Goal: Information Seeking & Learning: Learn about a topic

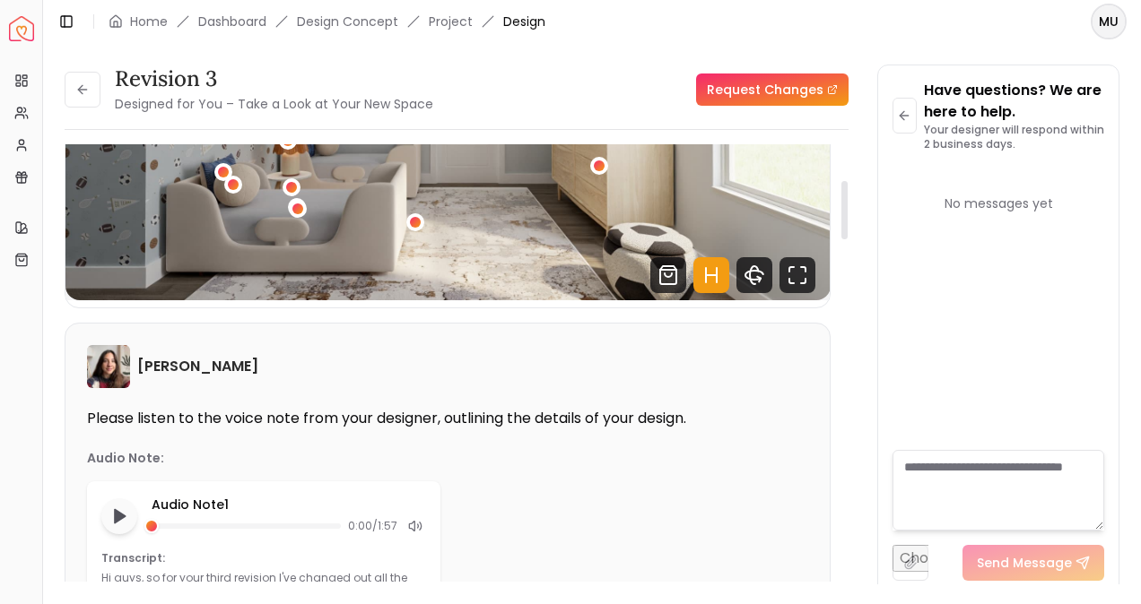
scroll to position [239, 0]
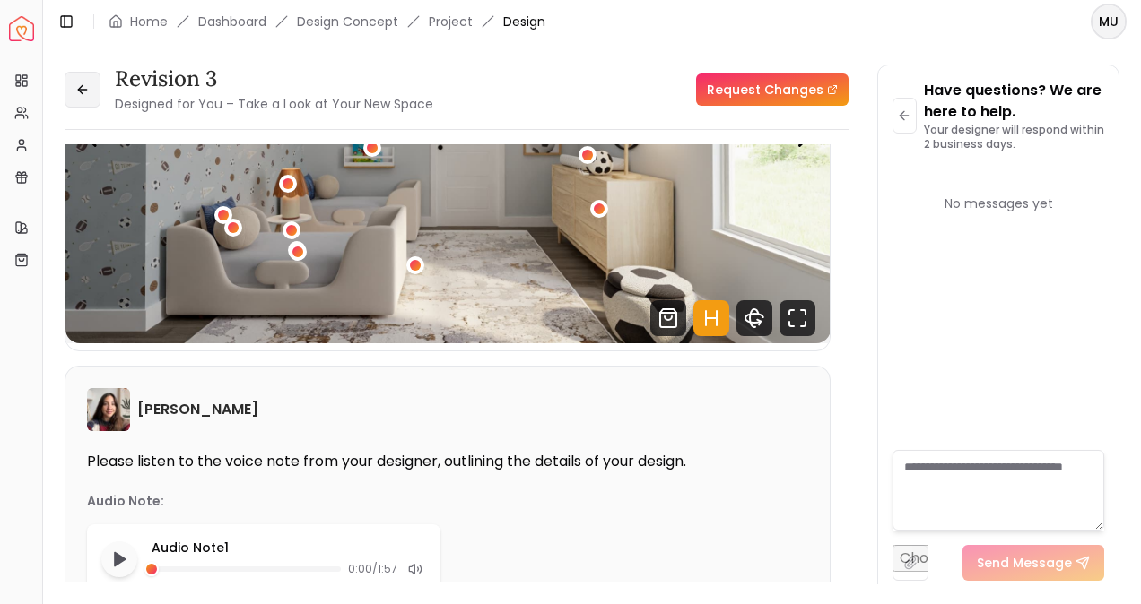
click at [78, 101] on button at bounding box center [83, 90] width 36 height 36
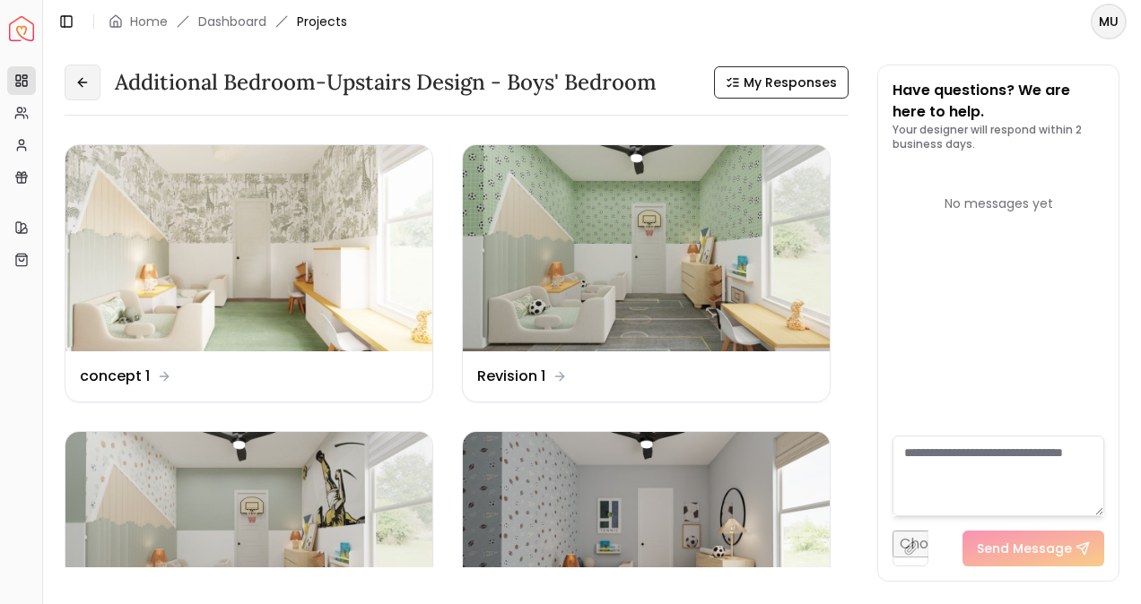
click at [66, 88] on button at bounding box center [83, 83] width 36 height 36
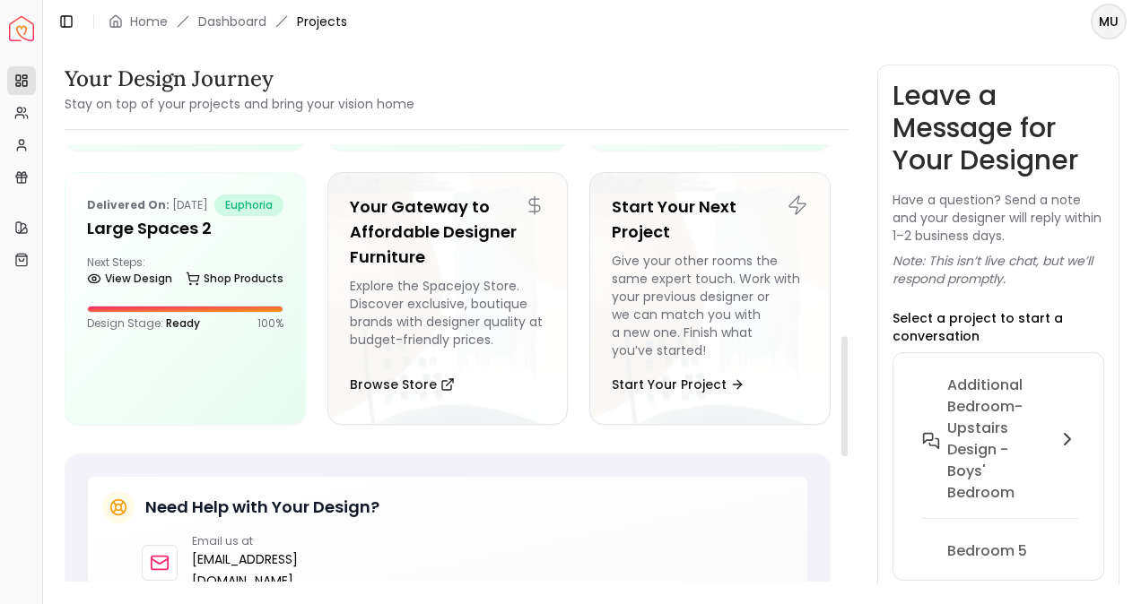
scroll to position [694, 0]
click at [156, 242] on h5 "Large Spaces 2" at bounding box center [185, 229] width 196 height 25
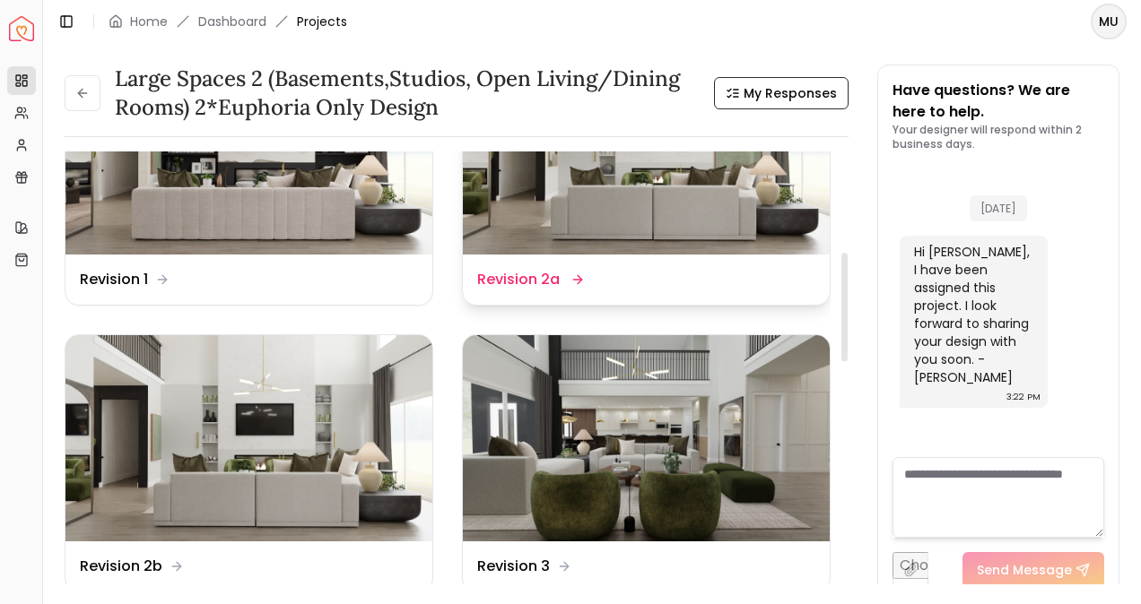
scroll to position [406, 0]
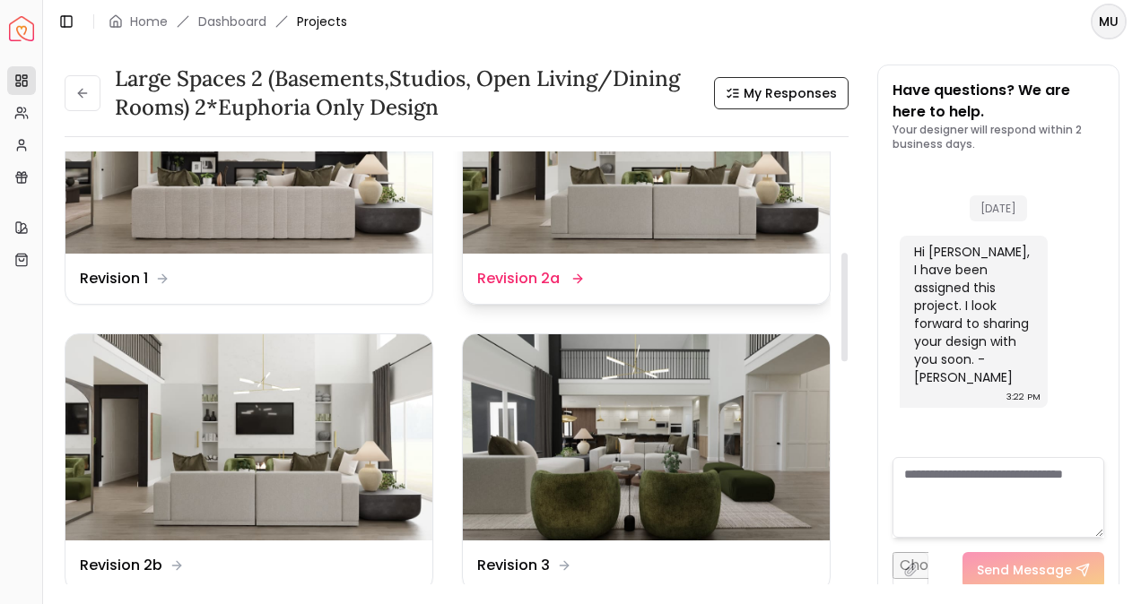
click at [683, 458] on img at bounding box center [646, 437] width 367 height 206
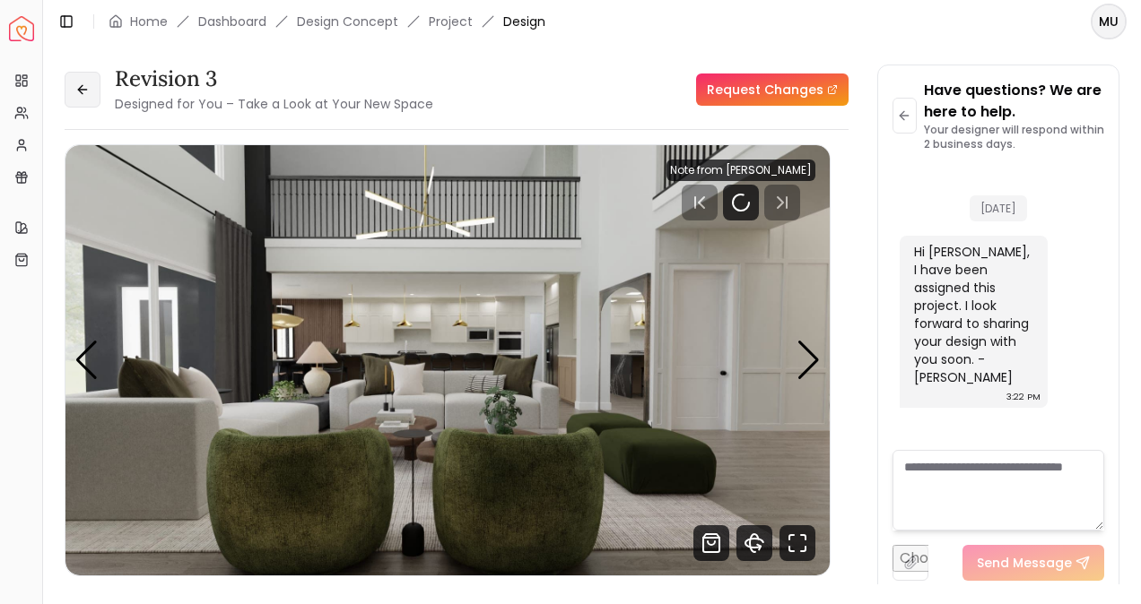
click at [74, 102] on button at bounding box center [83, 90] width 36 height 36
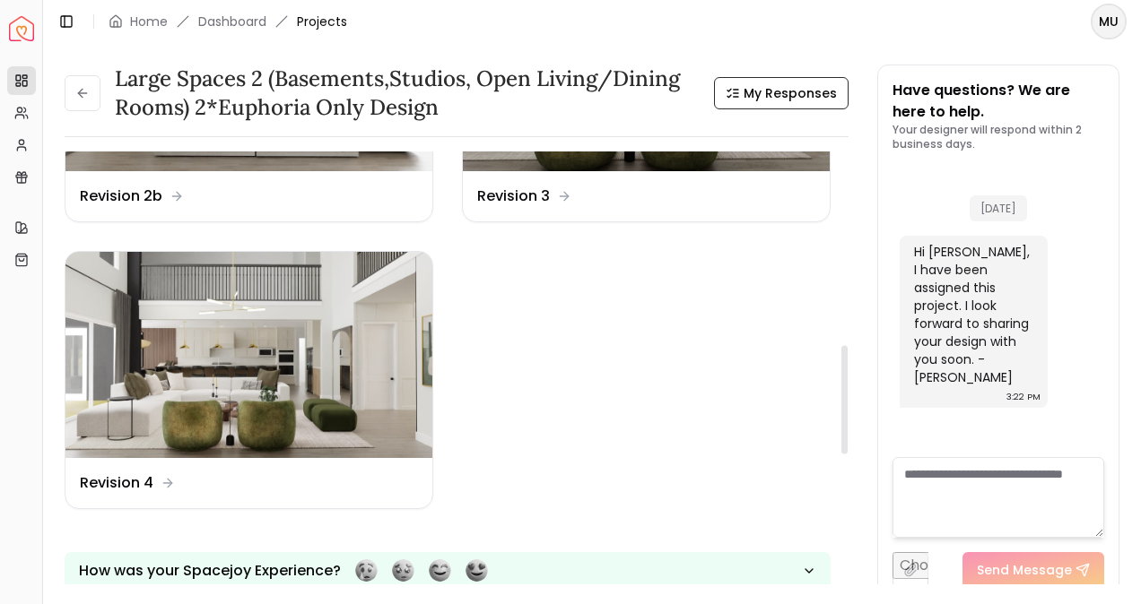
scroll to position [785, 0]
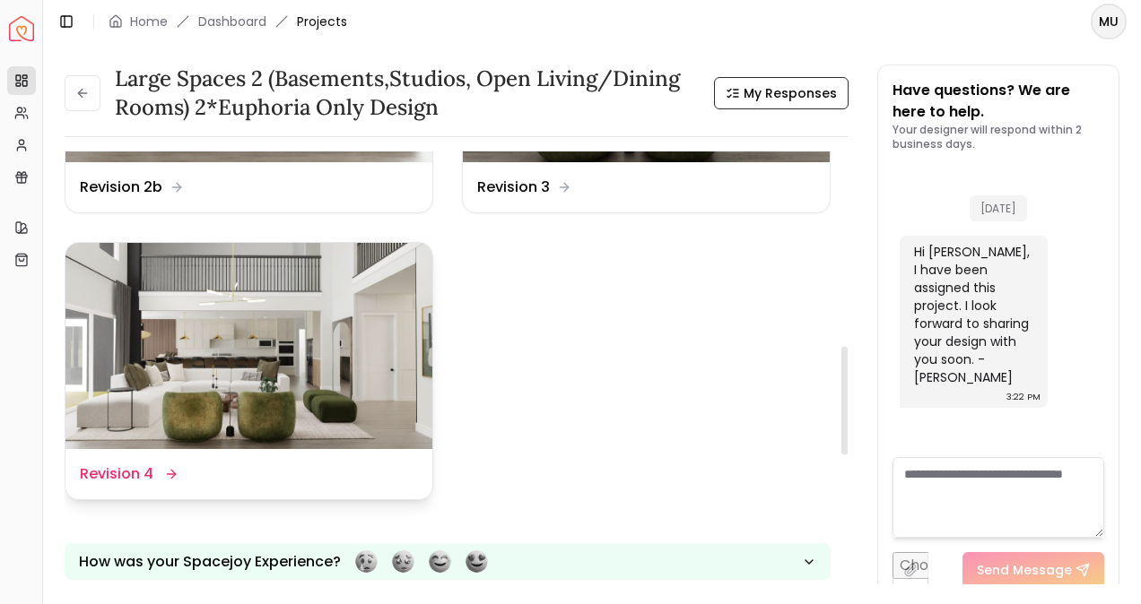
click at [247, 330] on img at bounding box center [248, 346] width 367 height 206
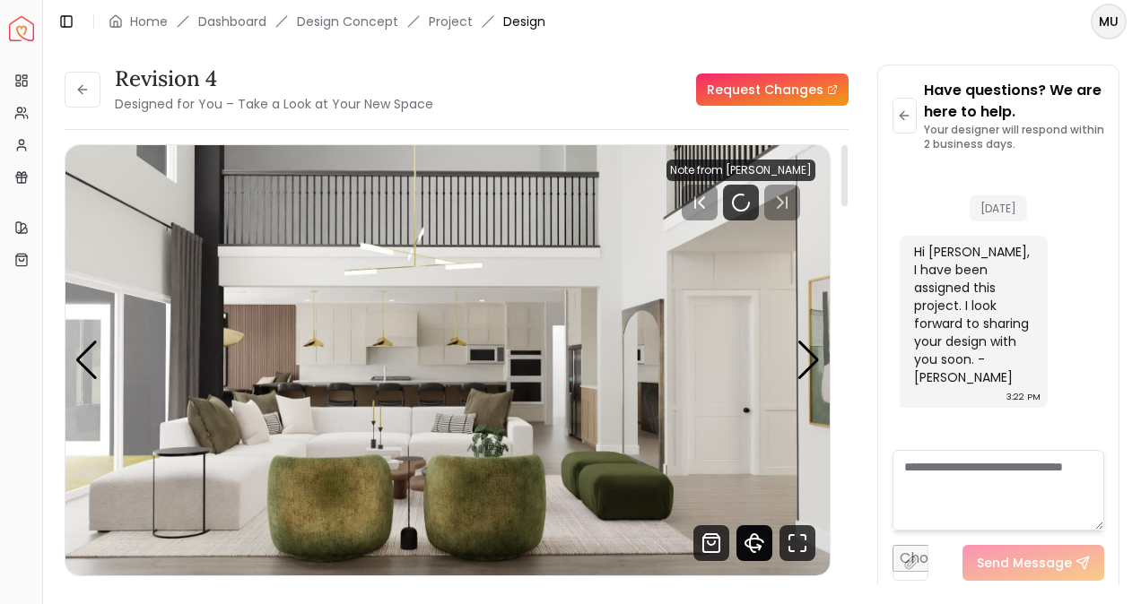
click at [755, 541] on icon "360 View" at bounding box center [754, 543] width 36 height 36
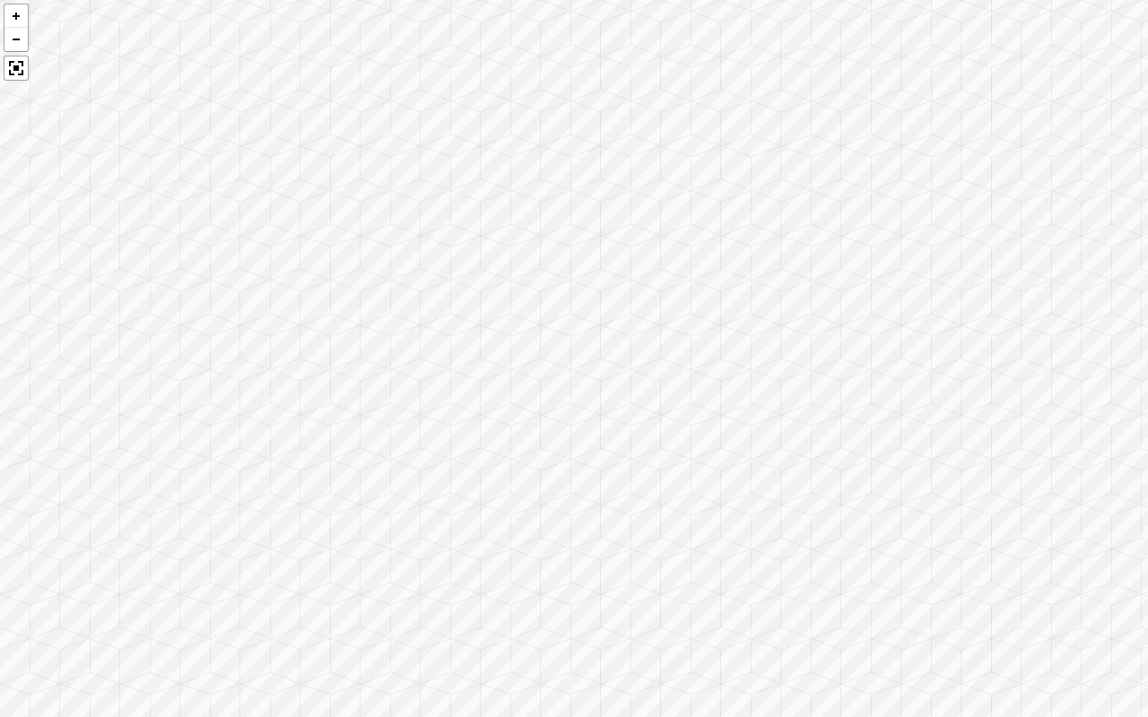
drag, startPoint x: 234, startPoint y: 499, endPoint x: 928, endPoint y: 450, distance: 695.7
click at [928, 450] on div at bounding box center [574, 358] width 1148 height 717
drag, startPoint x: 551, startPoint y: 475, endPoint x: 1051, endPoint y: 382, distance: 508.1
click at [1051, 382] on div at bounding box center [574, 358] width 1148 height 717
drag, startPoint x: 434, startPoint y: 427, endPoint x: 552, endPoint y: 540, distance: 163.6
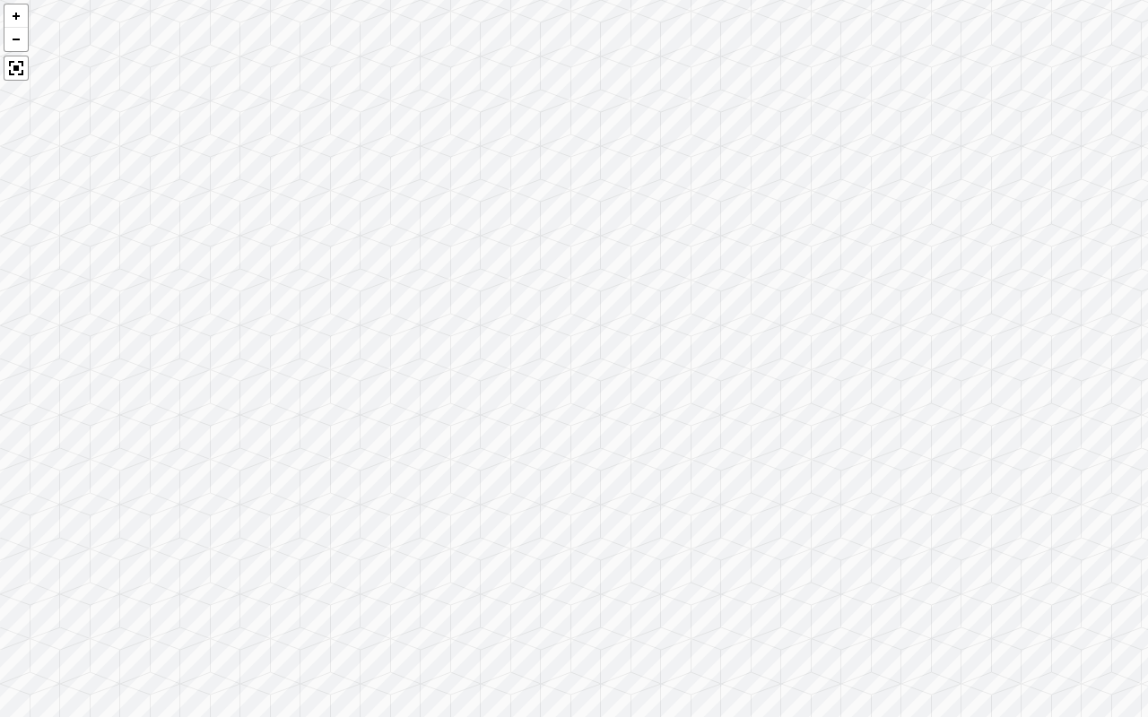
click at [612, 572] on div at bounding box center [574, 358] width 1148 height 717
drag, startPoint x: 538, startPoint y: 461, endPoint x: 925, endPoint y: 452, distance: 387.5
click at [925, 452] on div at bounding box center [574, 358] width 1148 height 717
drag, startPoint x: 576, startPoint y: 439, endPoint x: 837, endPoint y: 497, distance: 268.0
click at [837, 497] on div at bounding box center [574, 358] width 1148 height 717
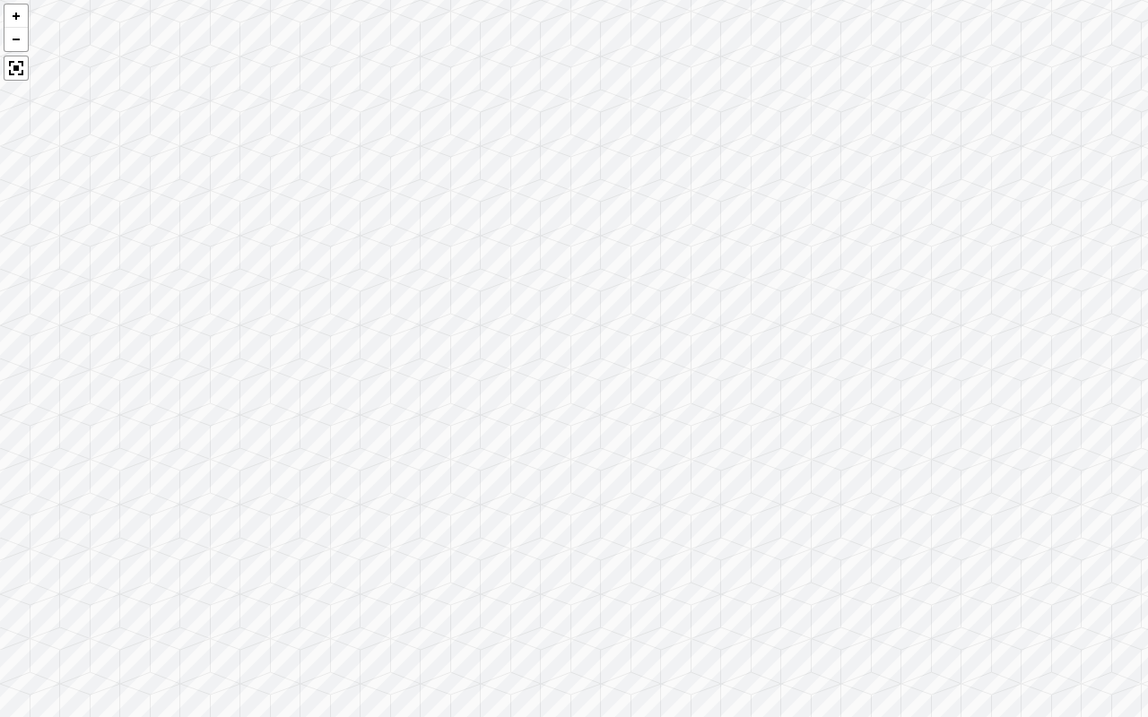
drag, startPoint x: 452, startPoint y: 486, endPoint x: 674, endPoint y: 335, distance: 268.6
click at [674, 335] on div at bounding box center [574, 358] width 1148 height 717
drag, startPoint x: 631, startPoint y: 505, endPoint x: 638, endPoint y: 381, distance: 123.9
click at [638, 381] on div at bounding box center [574, 358] width 1148 height 717
drag, startPoint x: 936, startPoint y: 372, endPoint x: 796, endPoint y: 255, distance: 182.7
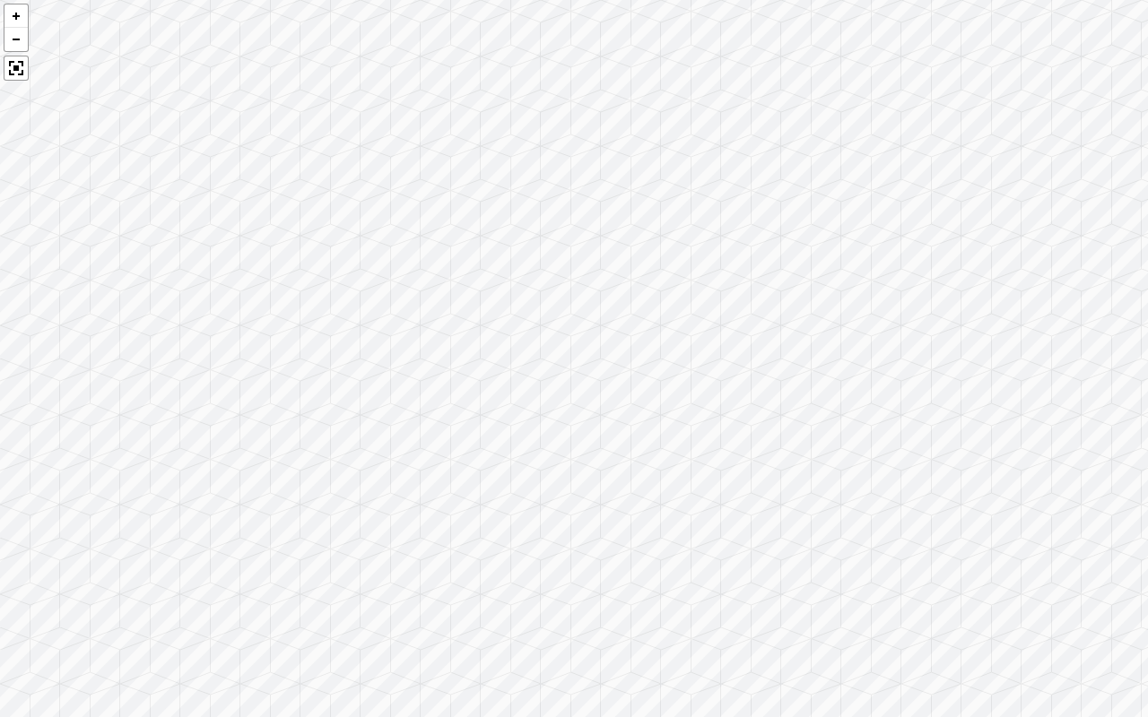
click at [796, 255] on div at bounding box center [574, 358] width 1148 height 717
drag, startPoint x: 1017, startPoint y: 412, endPoint x: 402, endPoint y: 312, distance: 623.2
click at [402, 312] on div at bounding box center [574, 358] width 1148 height 717
drag, startPoint x: 774, startPoint y: 369, endPoint x: 0, endPoint y: 301, distance: 776.8
click at [0, 301] on div at bounding box center [574, 358] width 1148 height 717
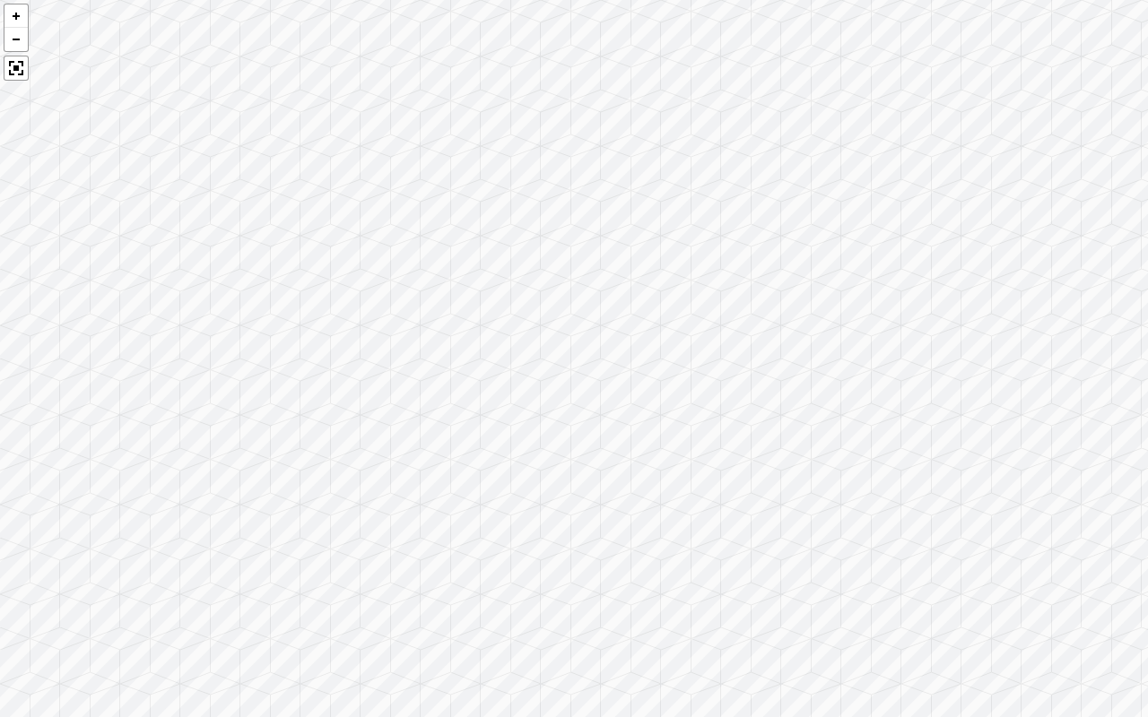
drag, startPoint x: 612, startPoint y: 308, endPoint x: 0, endPoint y: 242, distance: 616.0
click at [0, 242] on div at bounding box center [574, 358] width 1148 height 717
drag, startPoint x: 633, startPoint y: 310, endPoint x: 237, endPoint y: 412, distance: 409.3
click at [237, 412] on div at bounding box center [574, 358] width 1148 height 717
drag, startPoint x: 830, startPoint y: 427, endPoint x: 154, endPoint y: 438, distance: 676.2
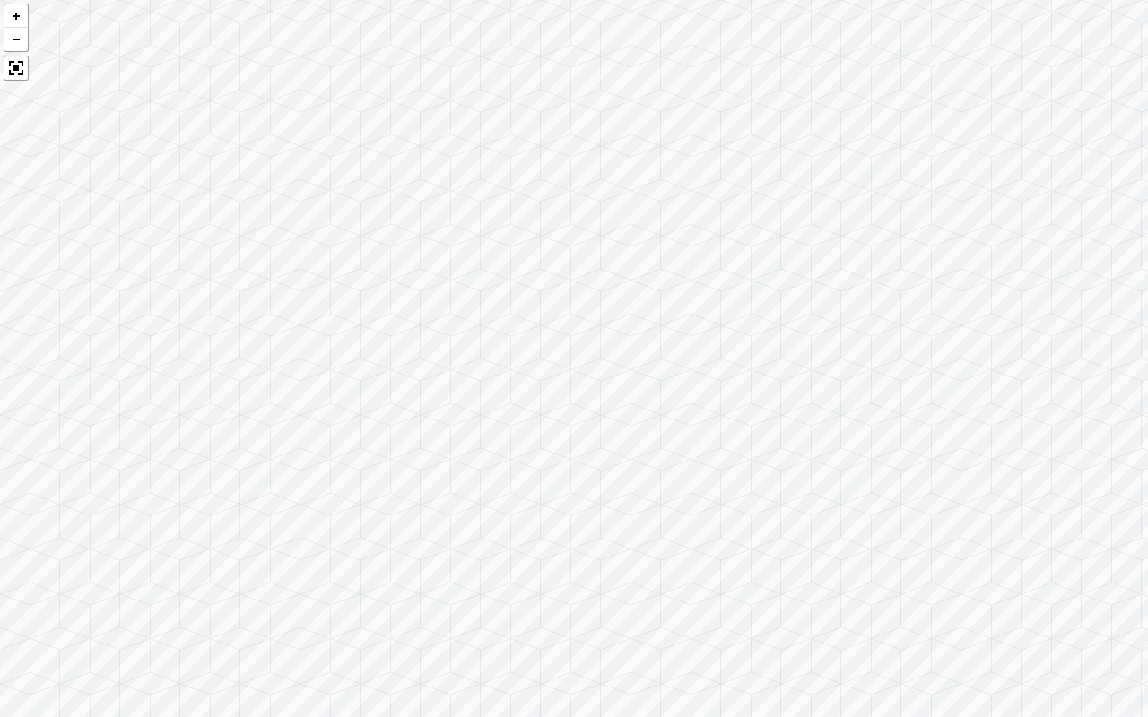
click at [154, 438] on div at bounding box center [574, 358] width 1148 height 717
click at [13, 67] on div at bounding box center [16, 68] width 25 height 25
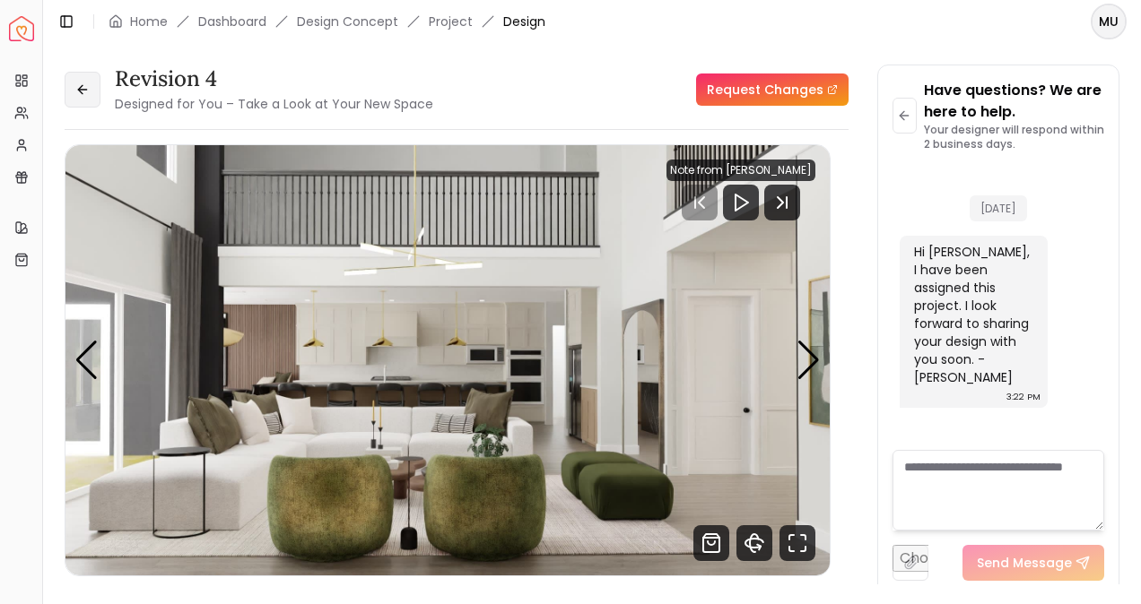
click at [94, 88] on button at bounding box center [83, 90] width 36 height 36
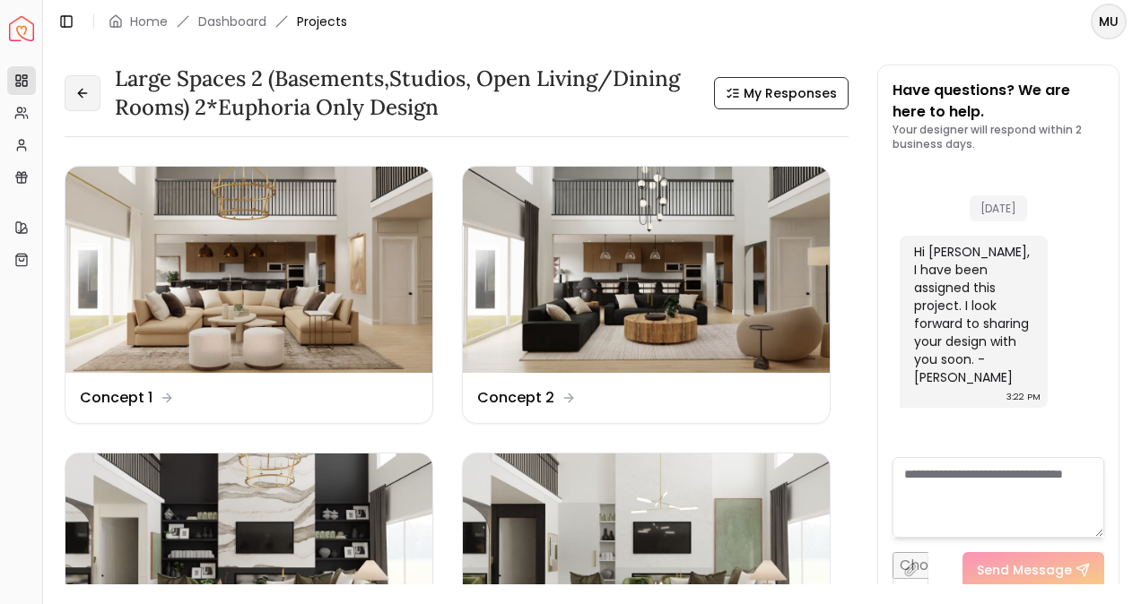
click at [86, 97] on icon at bounding box center [82, 93] width 14 height 14
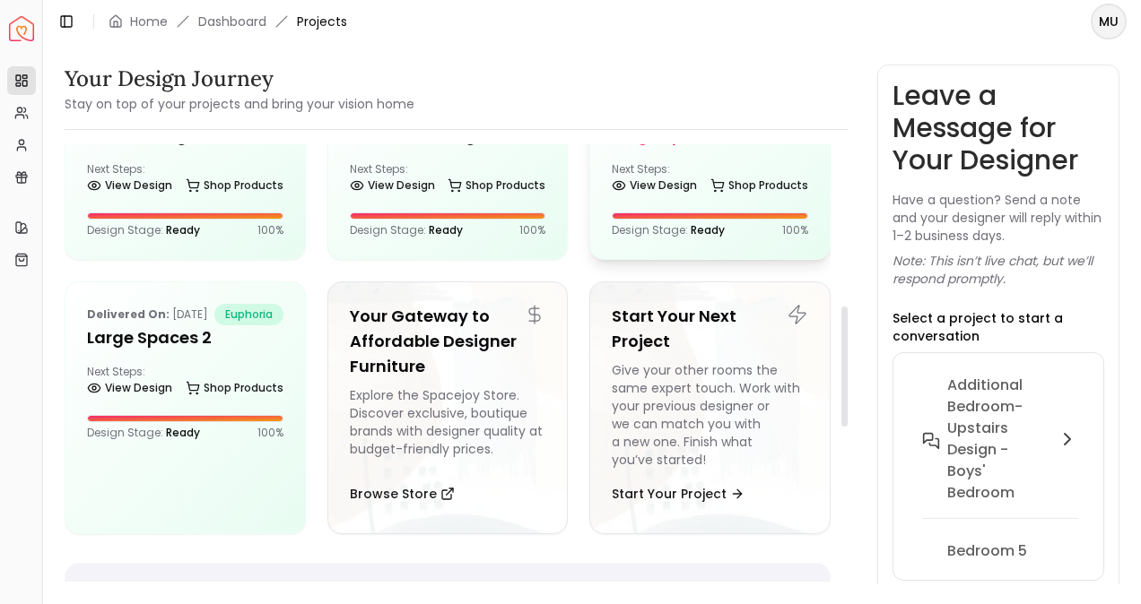
scroll to position [585, 0]
click at [628, 149] on h5 "Large Spaces" at bounding box center [710, 136] width 196 height 25
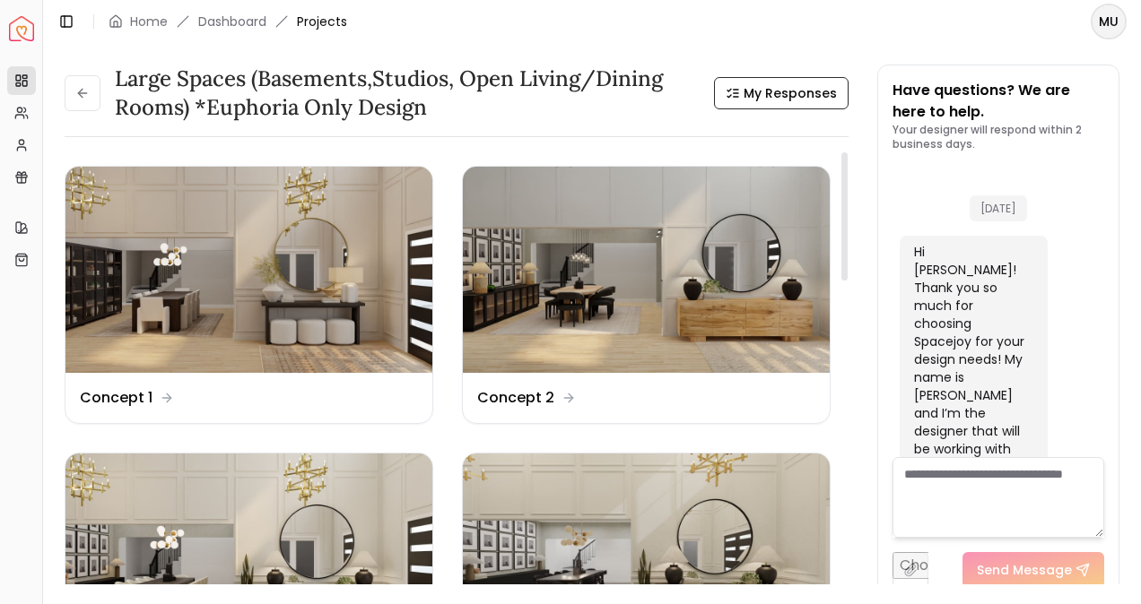
scroll to position [1322, 0]
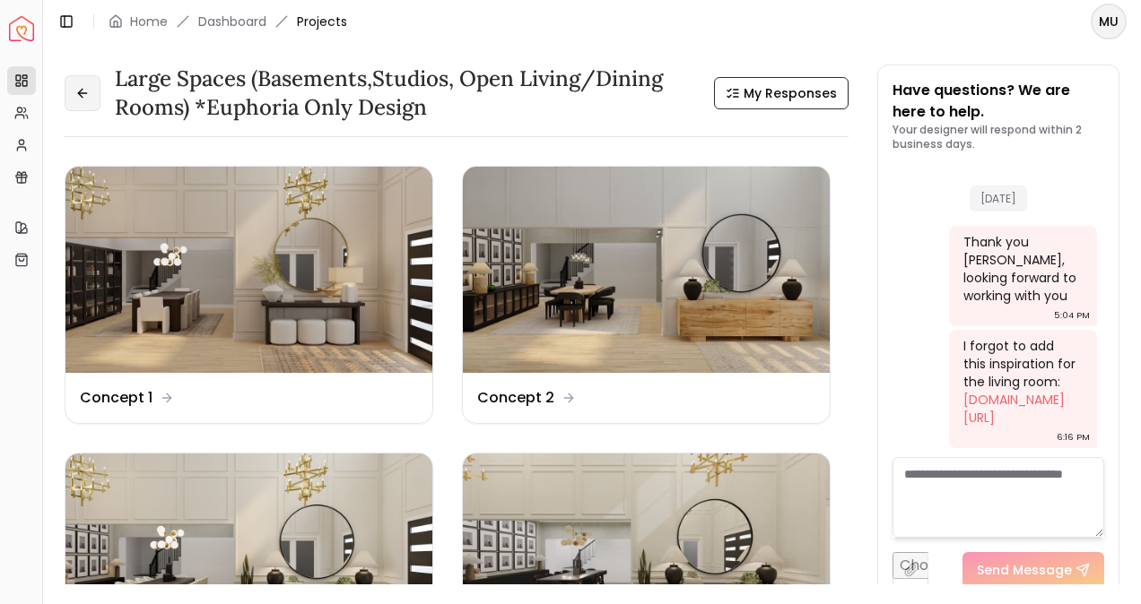
click at [81, 107] on button at bounding box center [83, 93] width 36 height 36
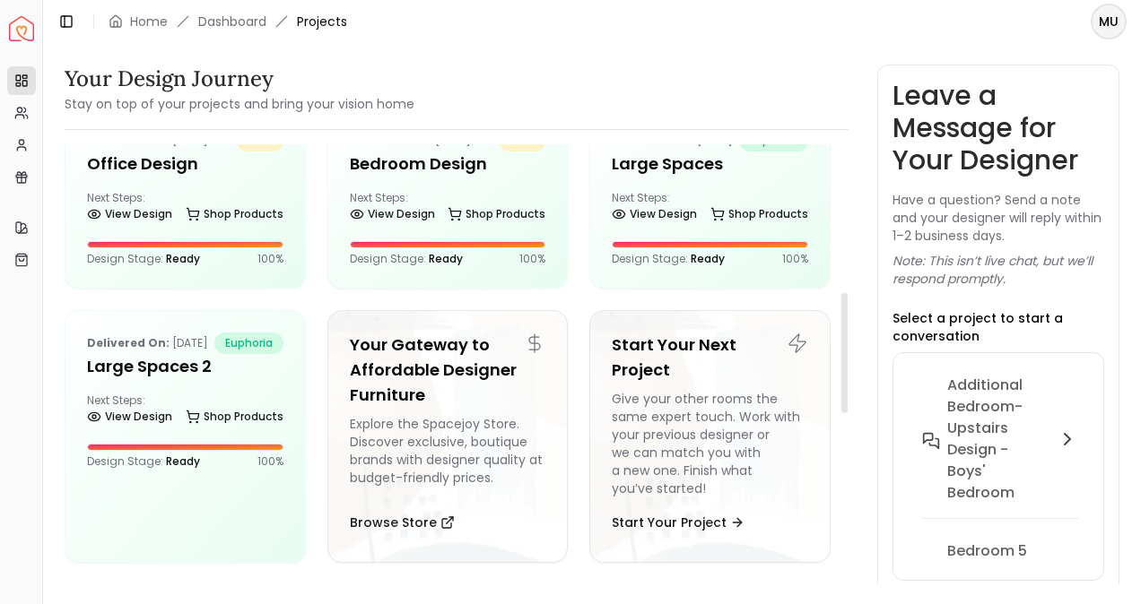
scroll to position [568, 0]
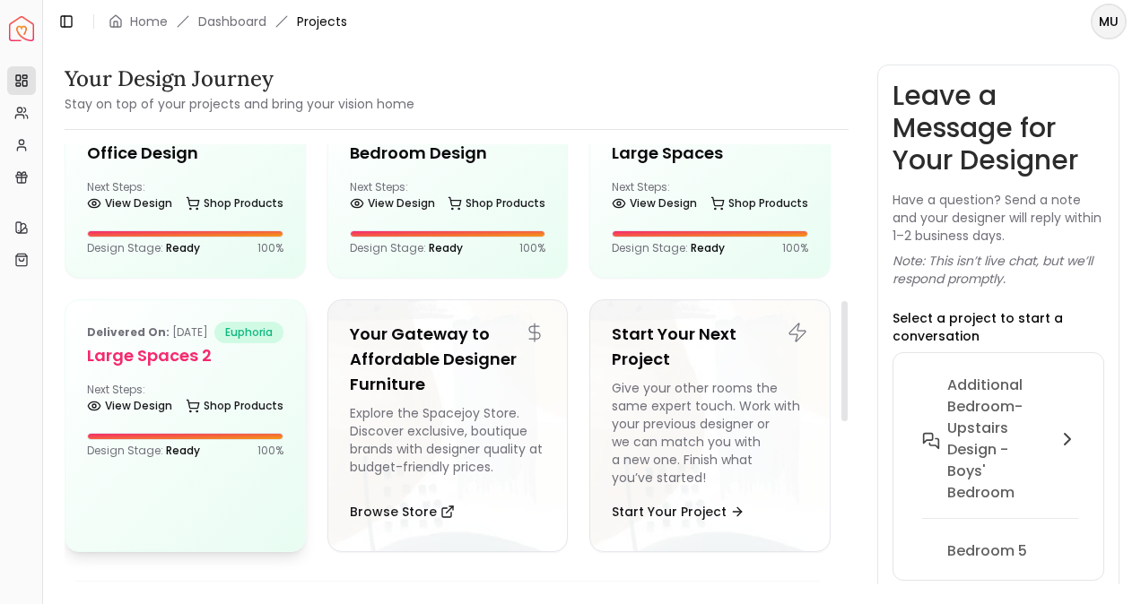
click at [284, 435] on div "Delivered on: Nov 27, 2024 euphoria Large Spaces 2 Next Steps: View Design Shop…" at bounding box center [184, 389] width 239 height 179
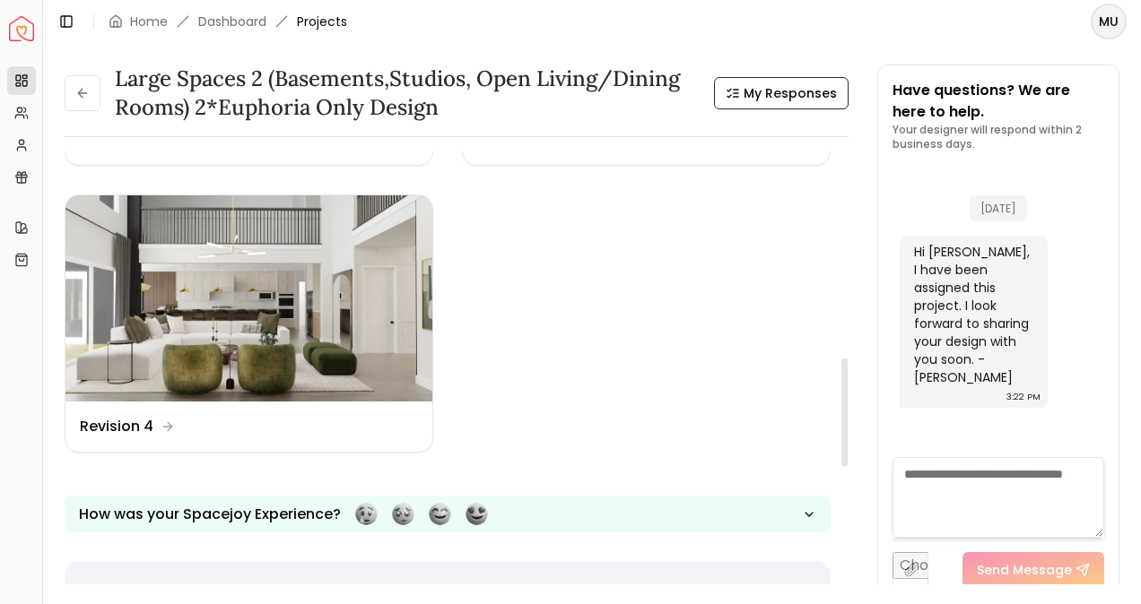
scroll to position [798, 0]
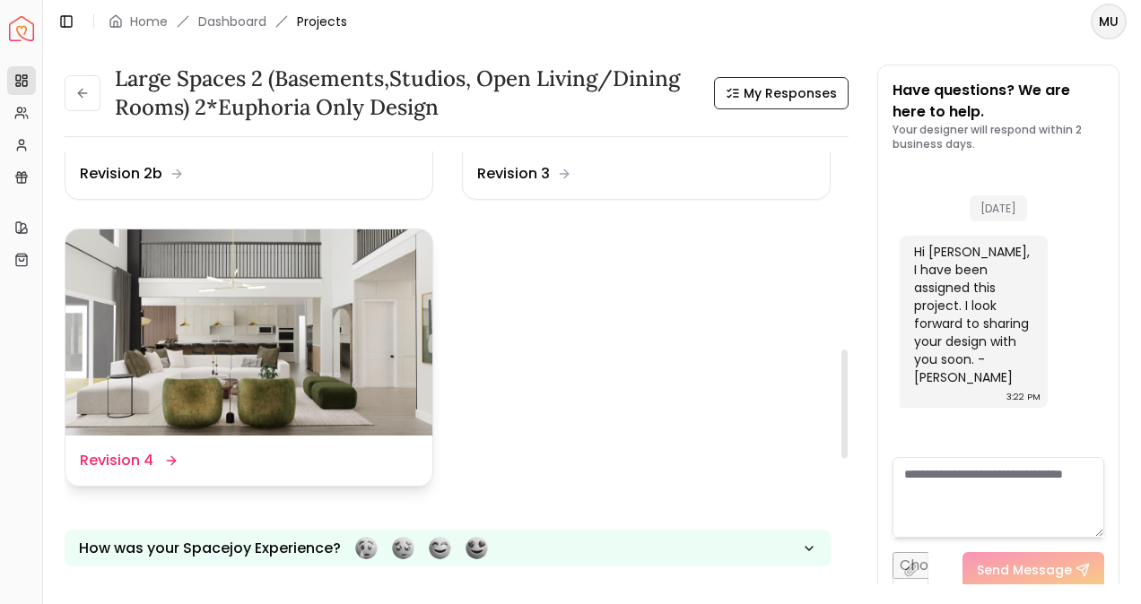
click at [203, 360] on img at bounding box center [248, 333] width 367 height 206
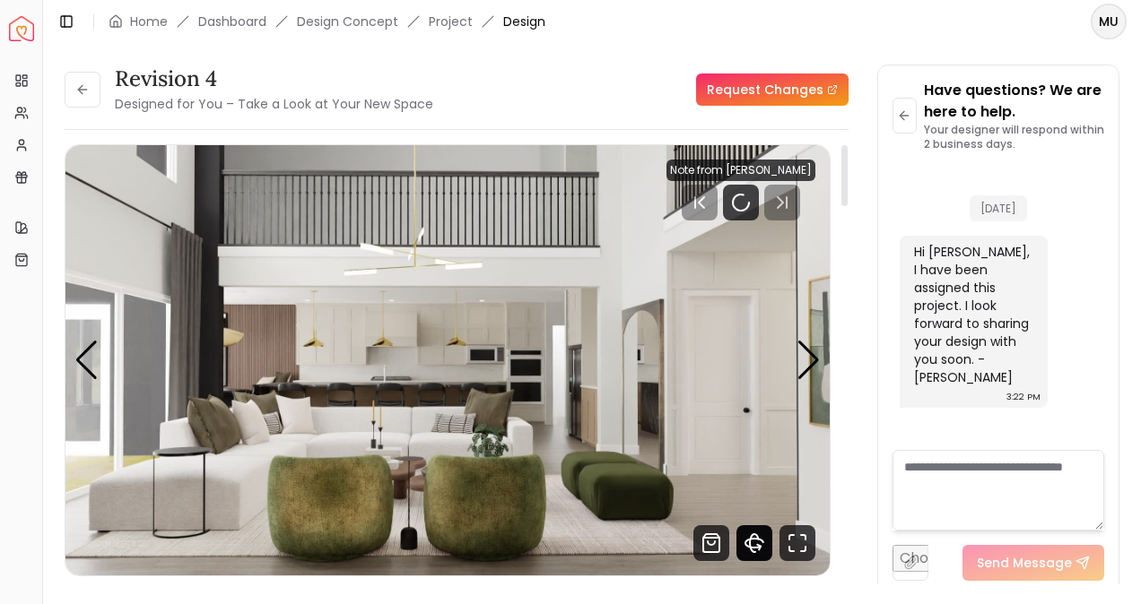
click at [757, 543] on icon "360 View" at bounding box center [754, 543] width 36 height 36
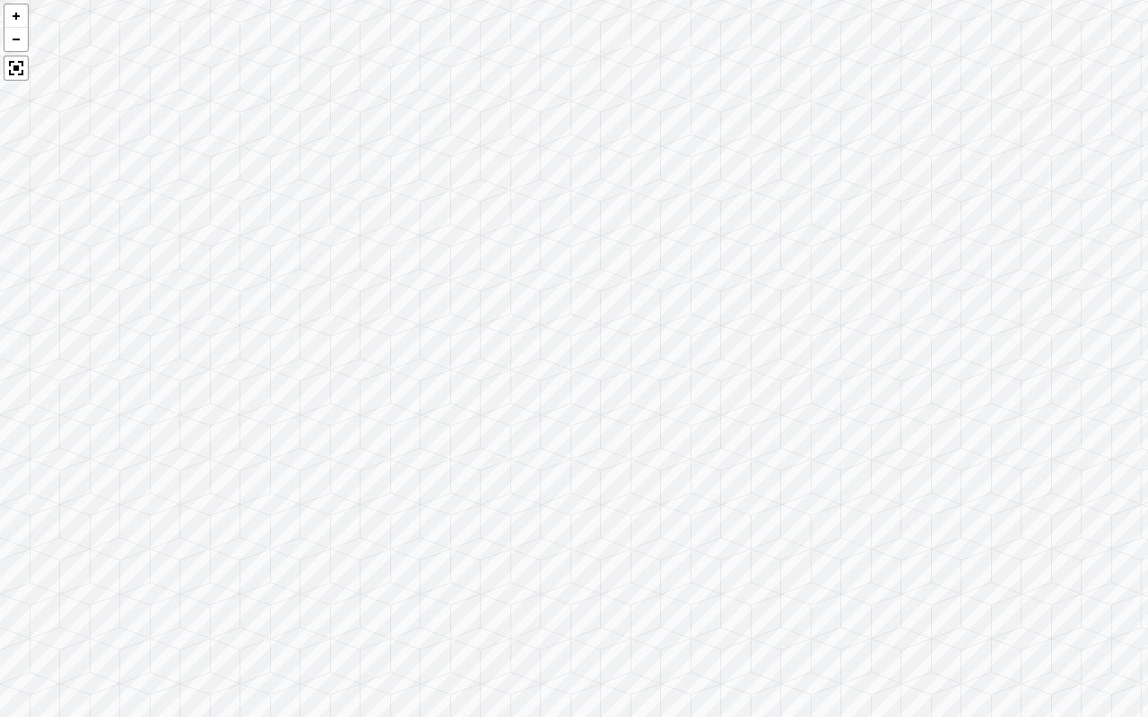
drag, startPoint x: 744, startPoint y: 541, endPoint x: 333, endPoint y: 365, distance: 447.5
click at [333, 365] on div at bounding box center [574, 358] width 1148 height 717
drag, startPoint x: 716, startPoint y: 427, endPoint x: 527, endPoint y: 323, distance: 215.1
click at [527, 323] on div at bounding box center [574, 358] width 1148 height 717
drag, startPoint x: 913, startPoint y: 504, endPoint x: 414, endPoint y: 716, distance: 541.6
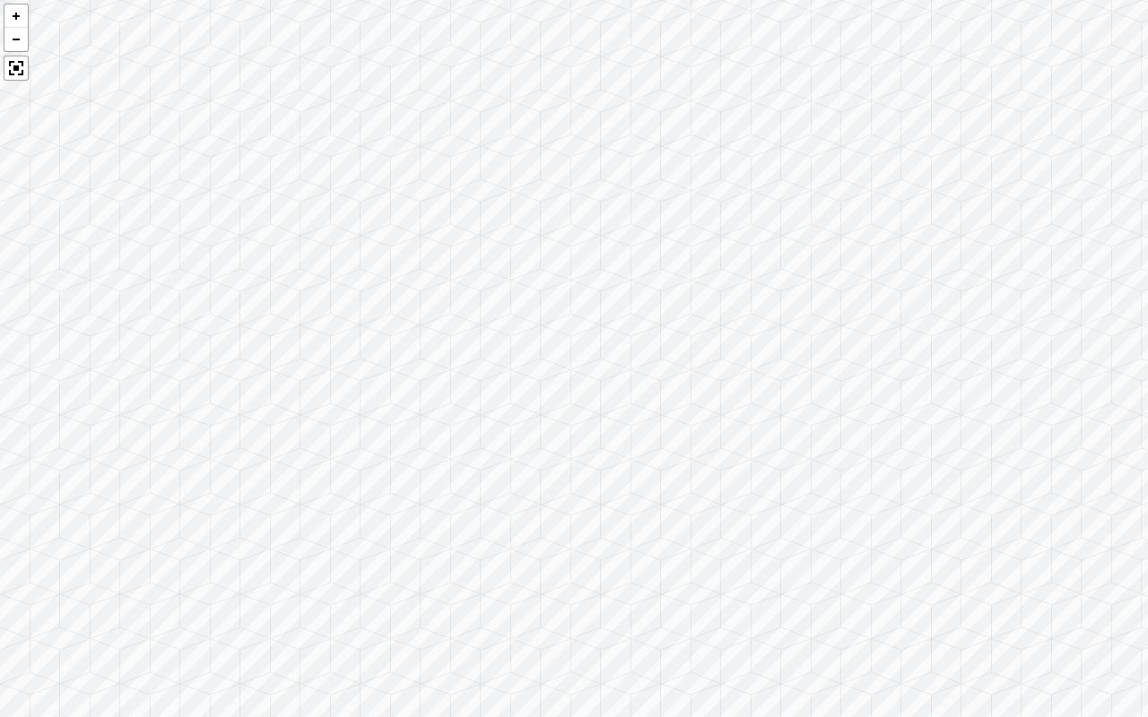
click at [414, 603] on div at bounding box center [574, 358] width 1148 height 717
drag, startPoint x: 488, startPoint y: 511, endPoint x: 386, endPoint y: 549, distance: 108.9
click at [386, 549] on div at bounding box center [574, 358] width 1148 height 717
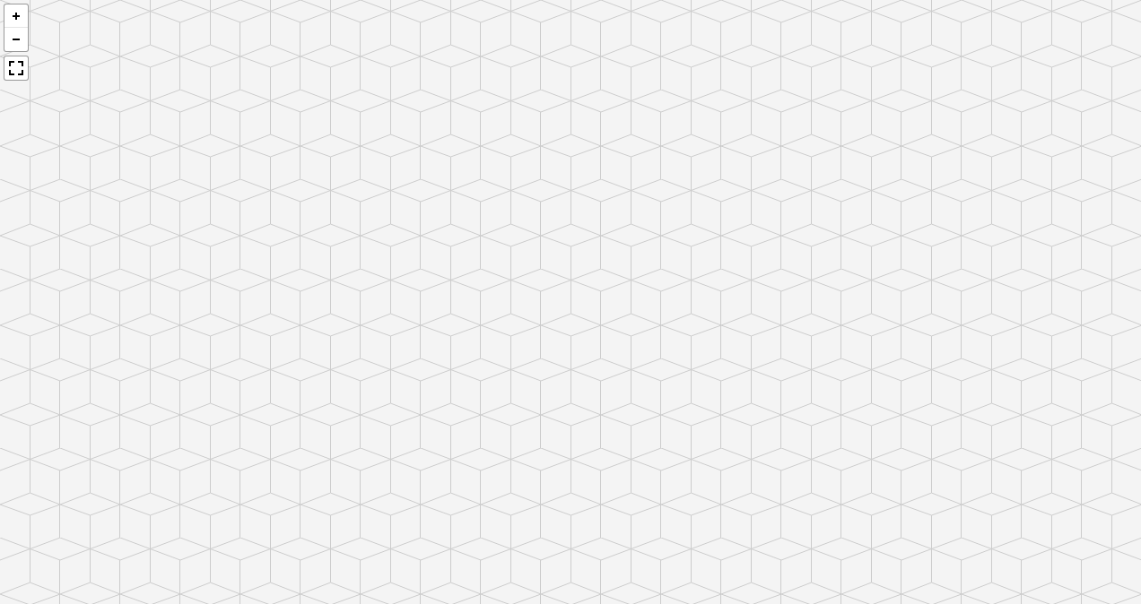
scroll to position [2398, 0]
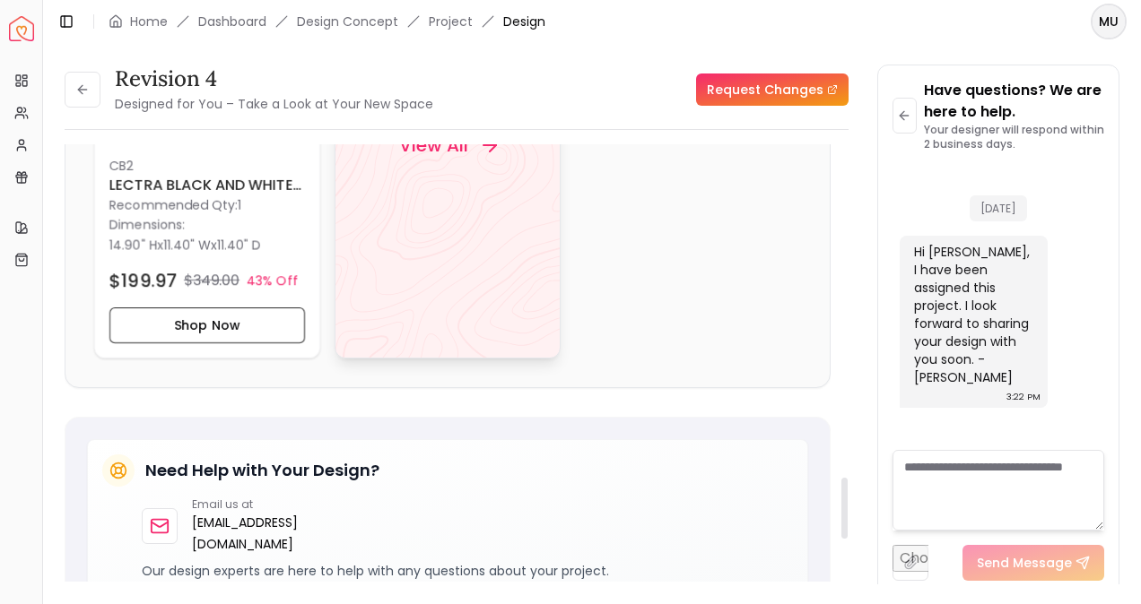
click at [506, 216] on div "View All" at bounding box center [447, 145] width 226 height 427
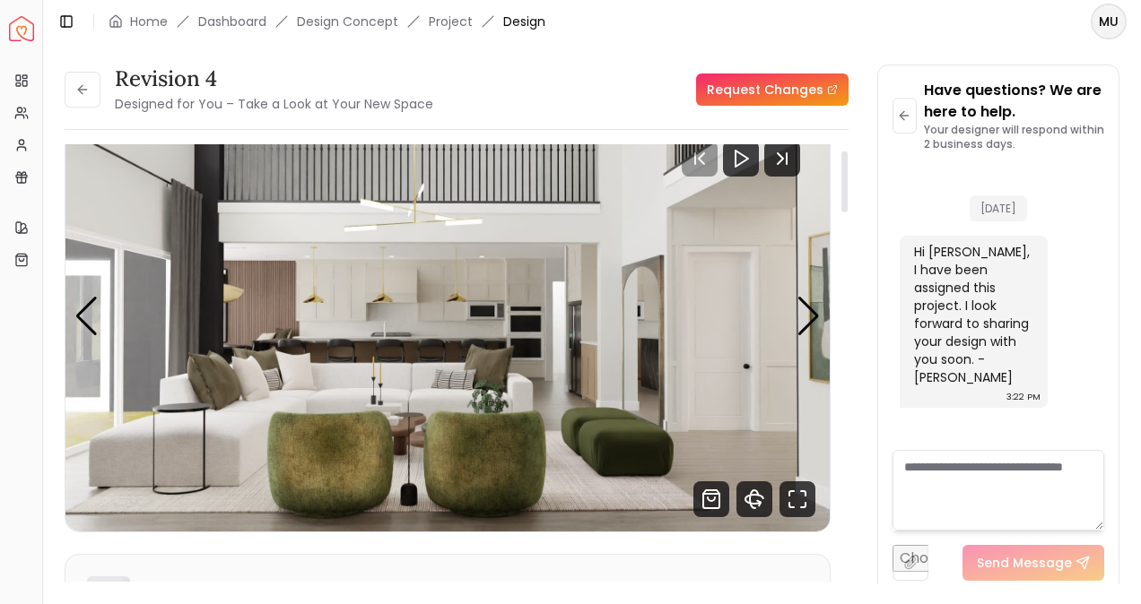
scroll to position [0, 0]
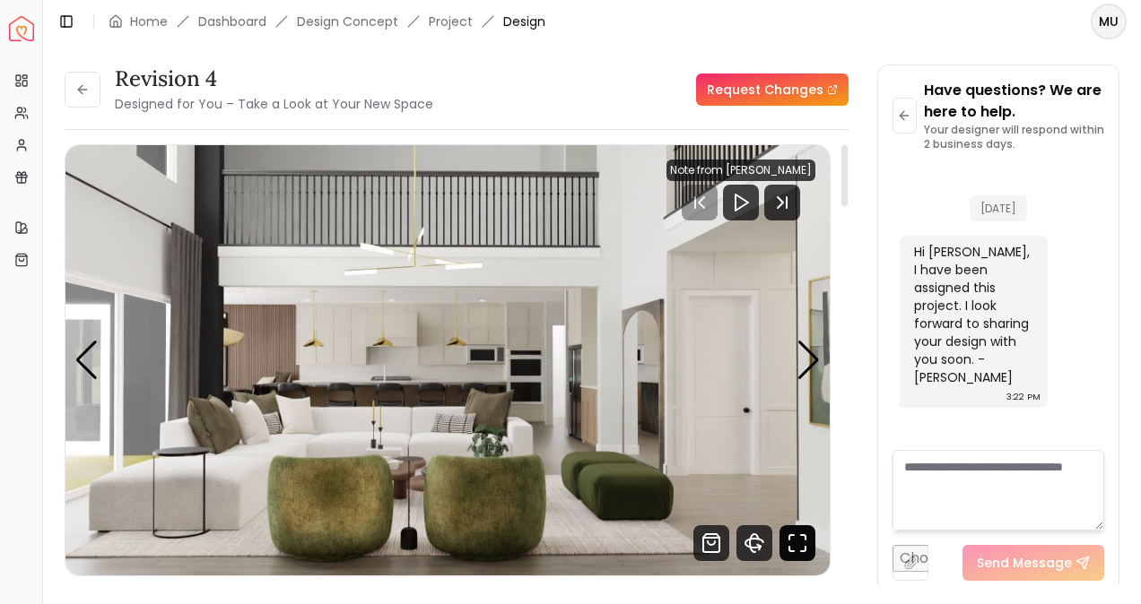
click at [806, 543] on icon "Fullscreen" at bounding box center [797, 543] width 36 height 36
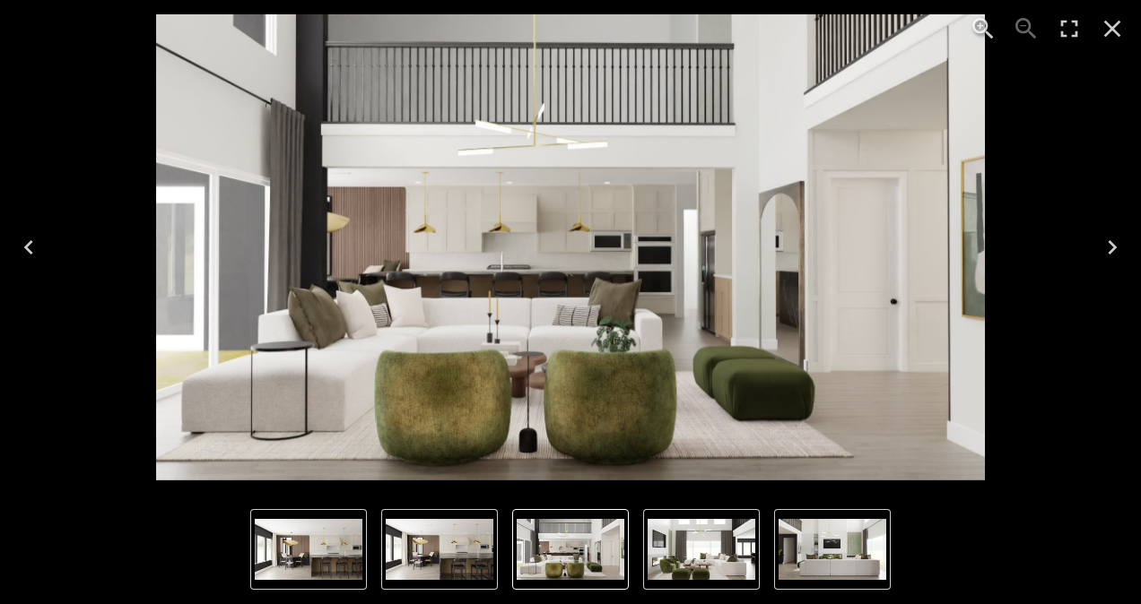
click at [1114, 242] on icon "Next" at bounding box center [1111, 247] width 29 height 29
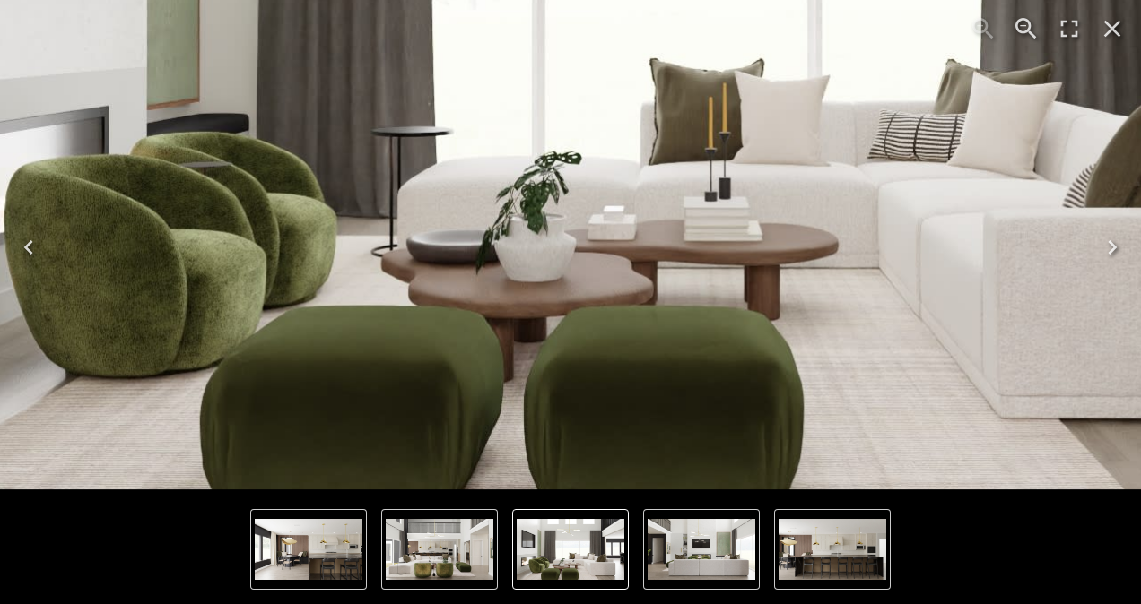
click at [1115, 23] on icon "Close" at bounding box center [1111, 28] width 29 height 29
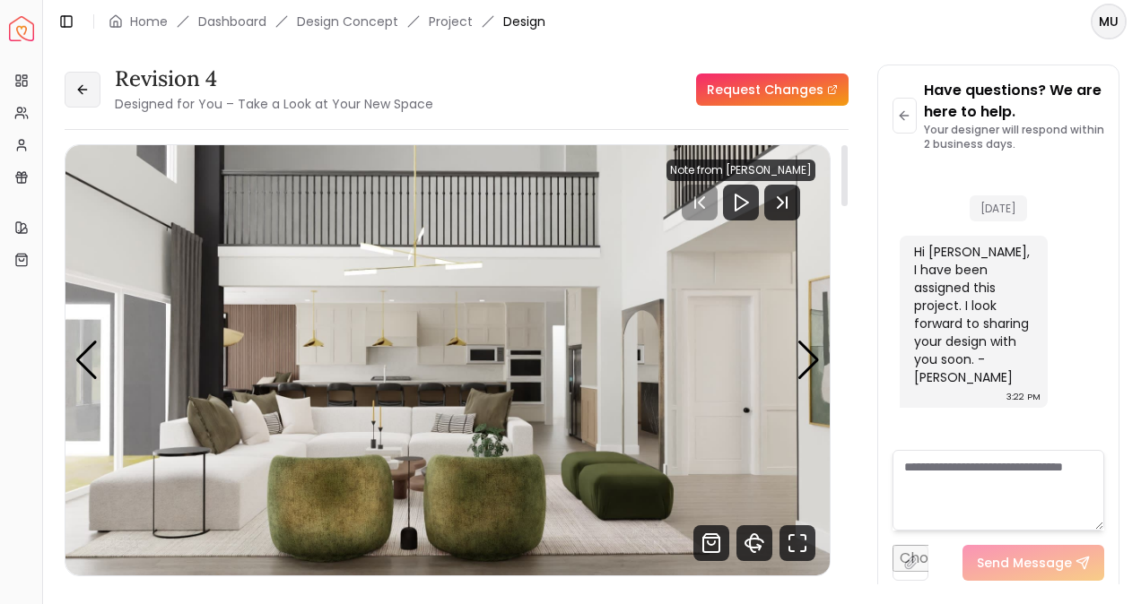
click at [79, 94] on icon at bounding box center [82, 89] width 14 height 14
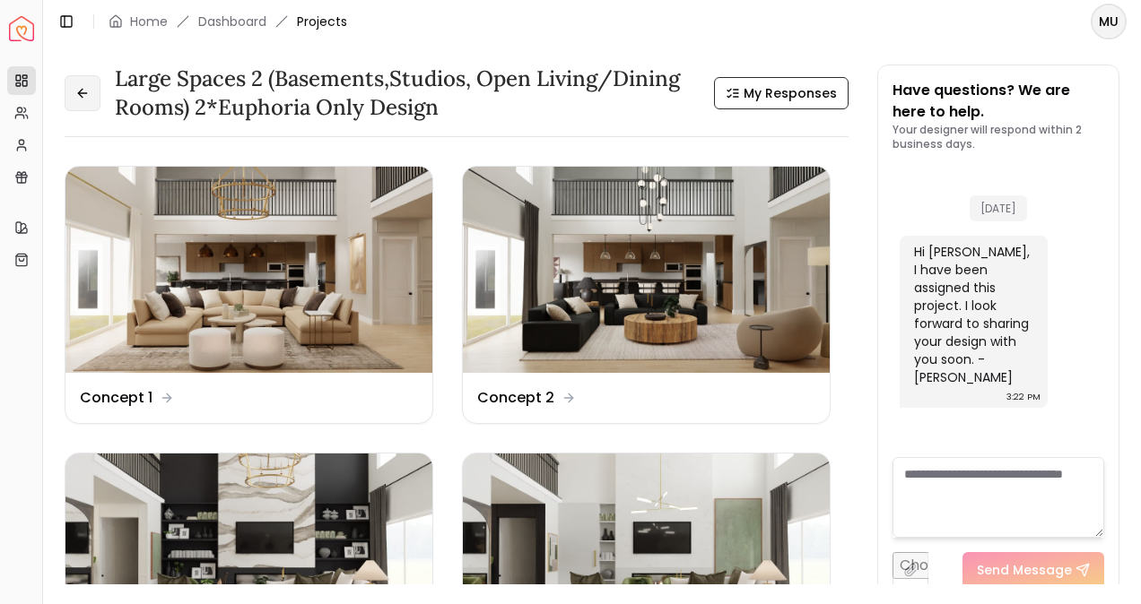
click at [74, 95] on button at bounding box center [83, 93] width 36 height 36
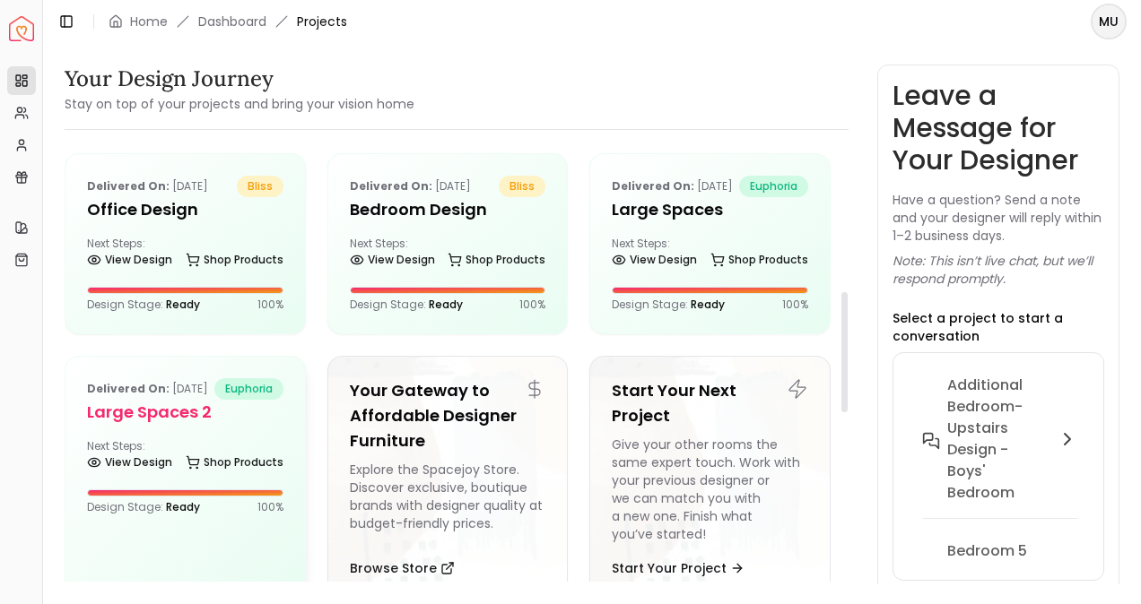
scroll to position [476, 0]
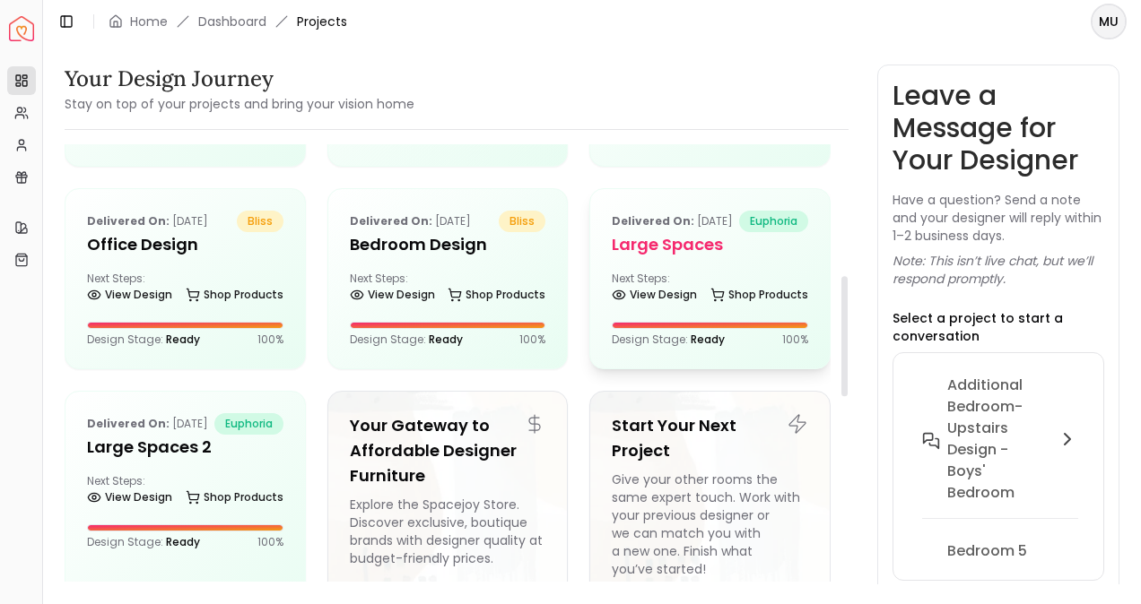
click at [646, 257] on h5 "Large Spaces" at bounding box center [710, 244] width 196 height 25
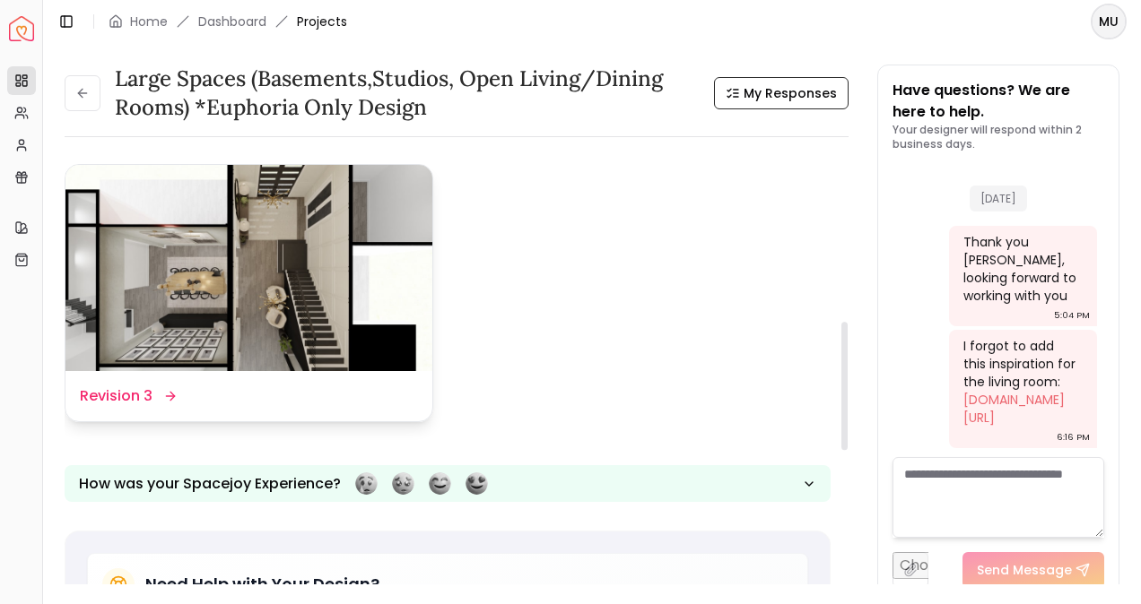
scroll to position [565, 0]
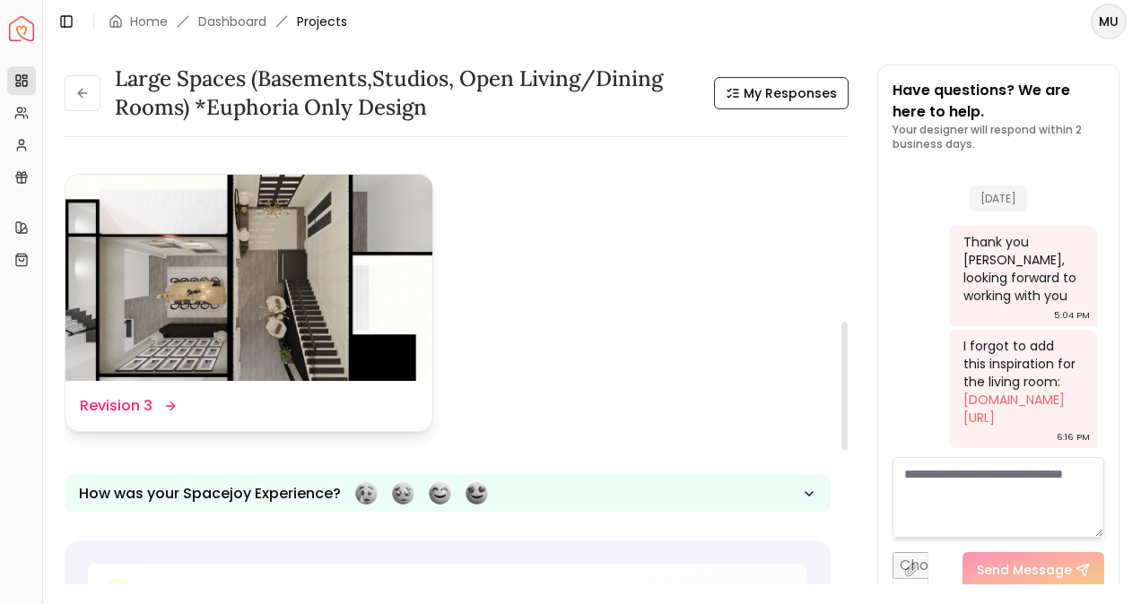
click at [188, 269] on img at bounding box center [248, 278] width 367 height 206
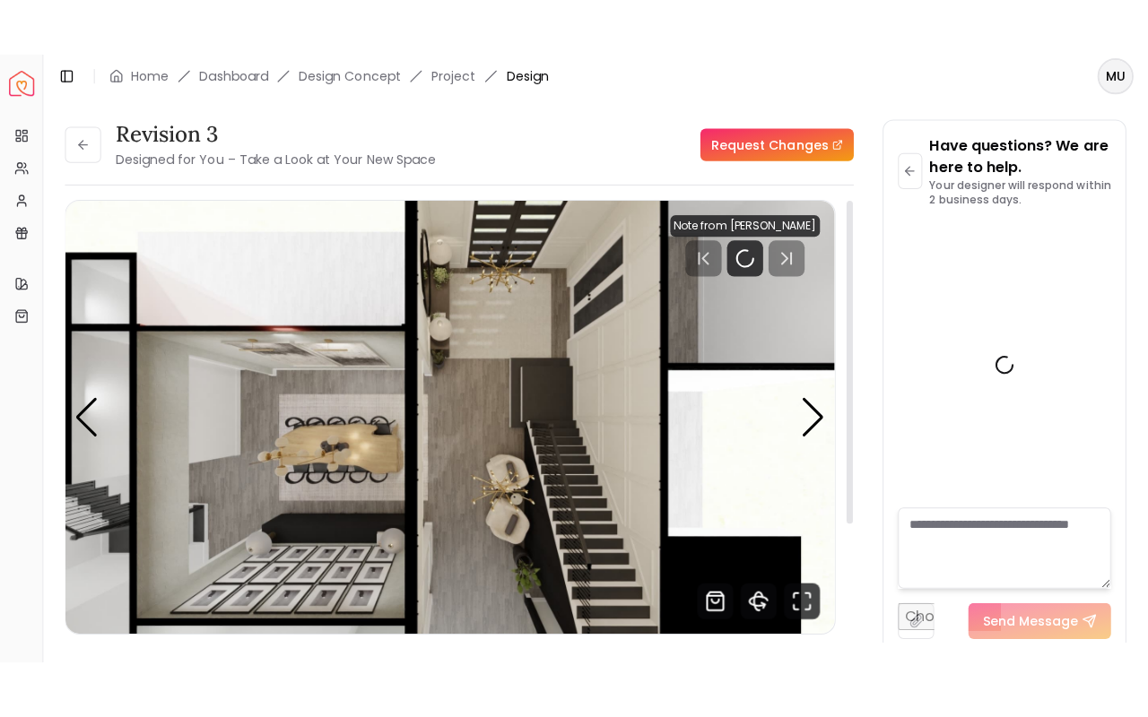
scroll to position [1329, 0]
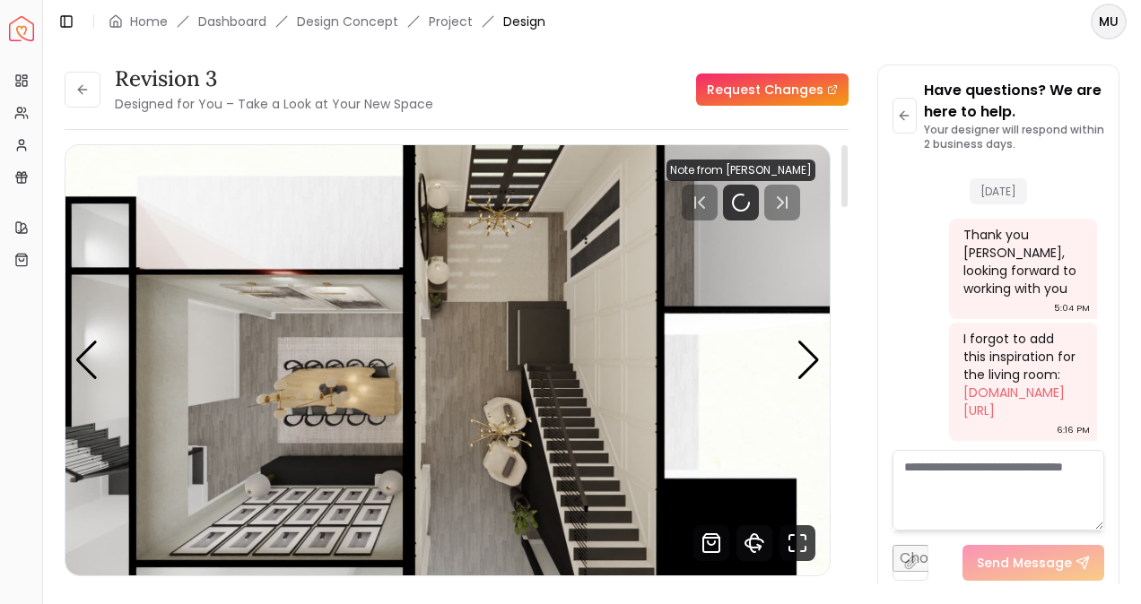
click at [757, 551] on icon "360 View" at bounding box center [754, 543] width 36 height 36
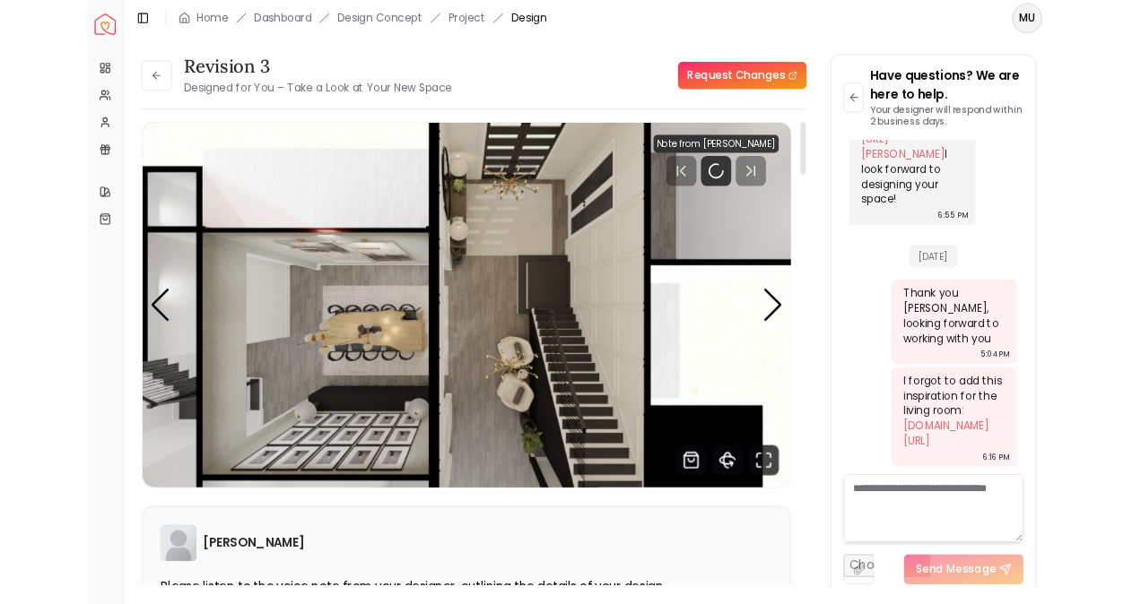
scroll to position [1198, 0]
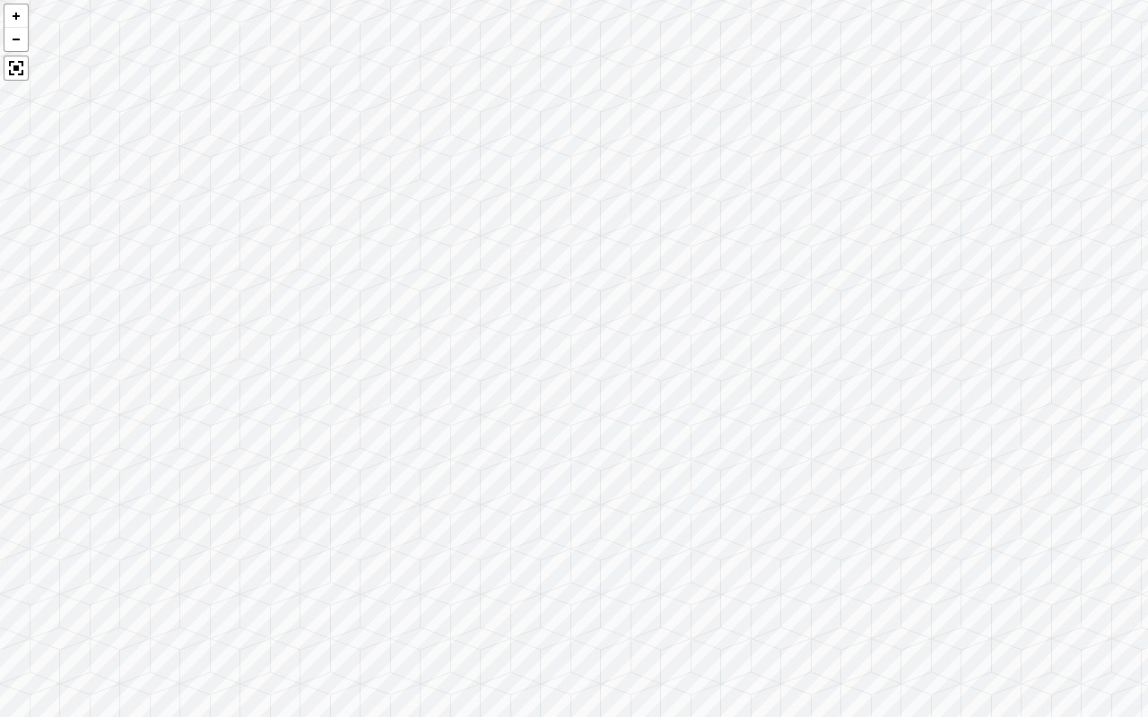
drag, startPoint x: 839, startPoint y: 568, endPoint x: 398, endPoint y: 488, distance: 448.5
click at [398, 488] on div at bounding box center [574, 358] width 1148 height 717
drag, startPoint x: 880, startPoint y: 519, endPoint x: 655, endPoint y: 506, distance: 225.5
click at [387, 519] on div at bounding box center [574, 358] width 1148 height 717
drag, startPoint x: 927, startPoint y: 554, endPoint x: 671, endPoint y: 455, distance: 274.8
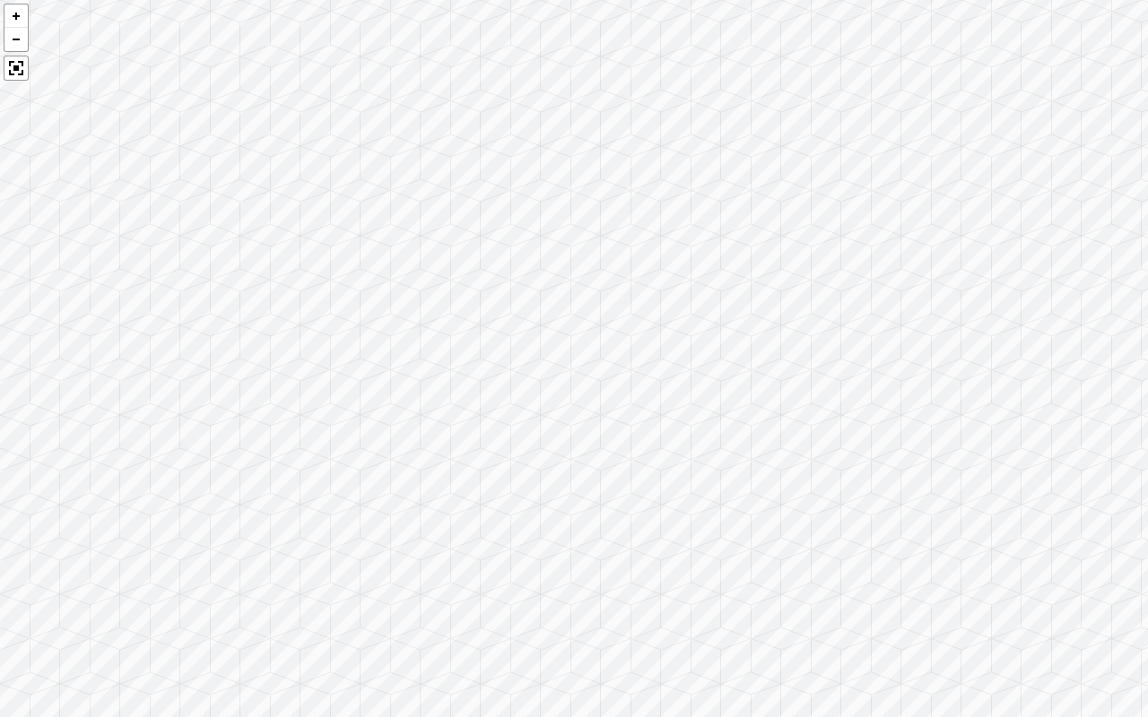
click at [450, 479] on div at bounding box center [574, 358] width 1148 height 717
drag, startPoint x: 884, startPoint y: 438, endPoint x: 494, endPoint y: 486, distance: 392.9
click at [494, 486] on div at bounding box center [574, 358] width 1148 height 717
drag, startPoint x: 918, startPoint y: 546, endPoint x: 387, endPoint y: 435, distance: 542.3
click at [387, 435] on div at bounding box center [574, 358] width 1148 height 717
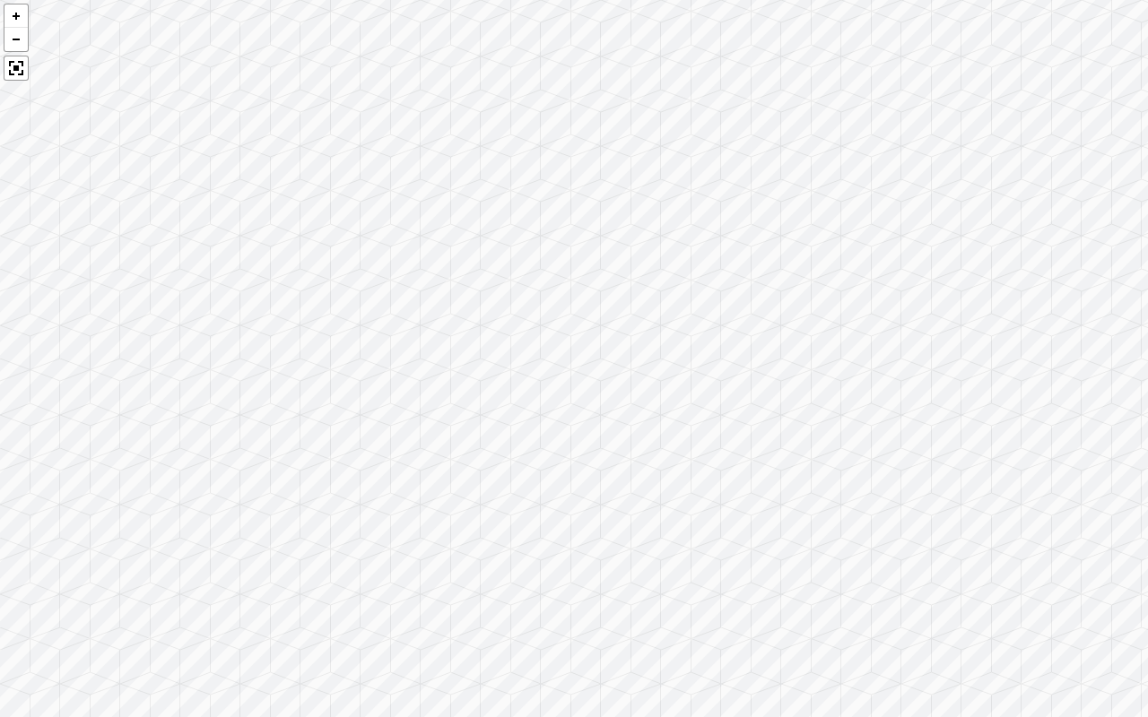
drag, startPoint x: 885, startPoint y: 495, endPoint x: 425, endPoint y: 576, distance: 467.0
click at [425, 576] on div at bounding box center [574, 358] width 1148 height 717
drag, startPoint x: 891, startPoint y: 533, endPoint x: 463, endPoint y: 581, distance: 431.3
click at [258, 592] on div at bounding box center [574, 358] width 1148 height 717
drag, startPoint x: 902, startPoint y: 545, endPoint x: 285, endPoint y: 533, distance: 617.0
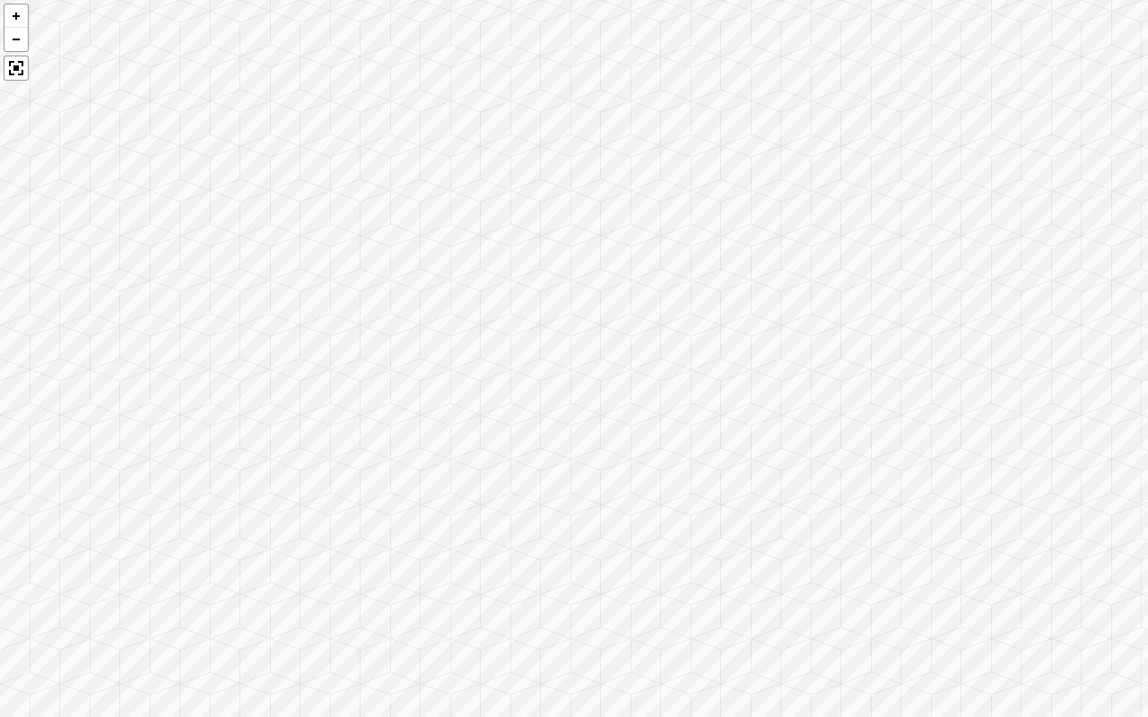
click at [285, 533] on div at bounding box center [574, 358] width 1148 height 717
drag, startPoint x: 356, startPoint y: 486, endPoint x: 157, endPoint y: 540, distance: 206.2
click at [157, 540] on div at bounding box center [574, 358] width 1148 height 717
click at [15, 66] on div at bounding box center [16, 68] width 25 height 25
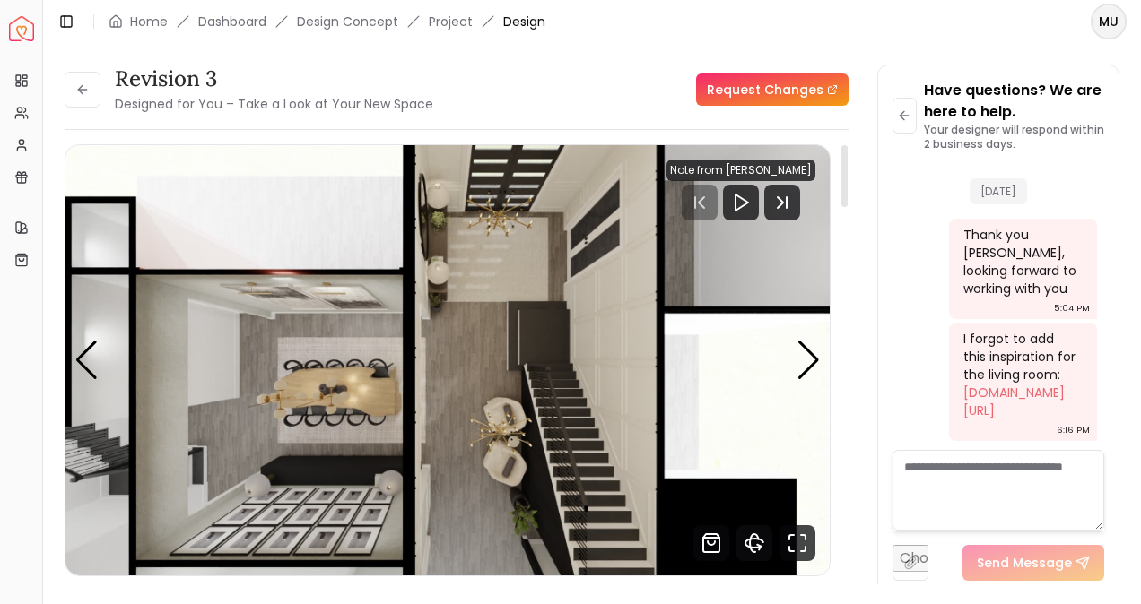
click at [756, 545] on icon "360 View" at bounding box center [754, 543] width 36 height 36
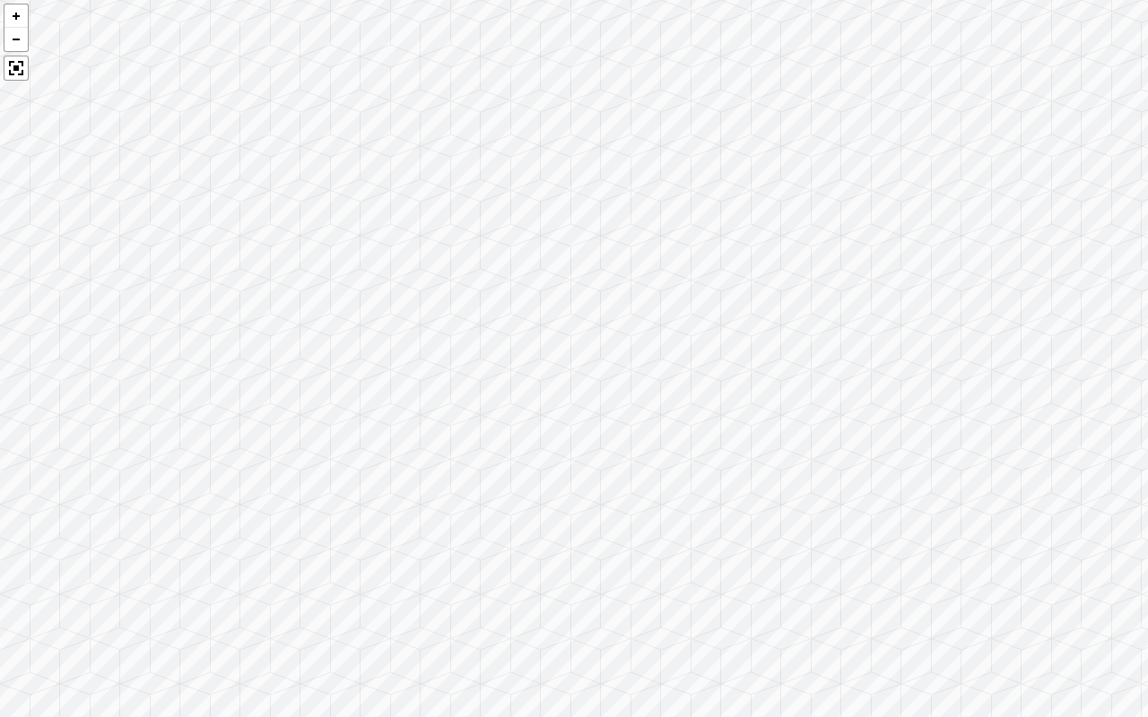
drag, startPoint x: 817, startPoint y: 447, endPoint x: 210, endPoint y: 353, distance: 614.1
click at [210, 353] on div at bounding box center [574, 358] width 1148 height 717
drag, startPoint x: 775, startPoint y: 402, endPoint x: 354, endPoint y: 513, distance: 435.0
click at [354, 513] on div at bounding box center [574, 358] width 1148 height 717
drag, startPoint x: 630, startPoint y: 545, endPoint x: 0, endPoint y: 380, distance: 651.6
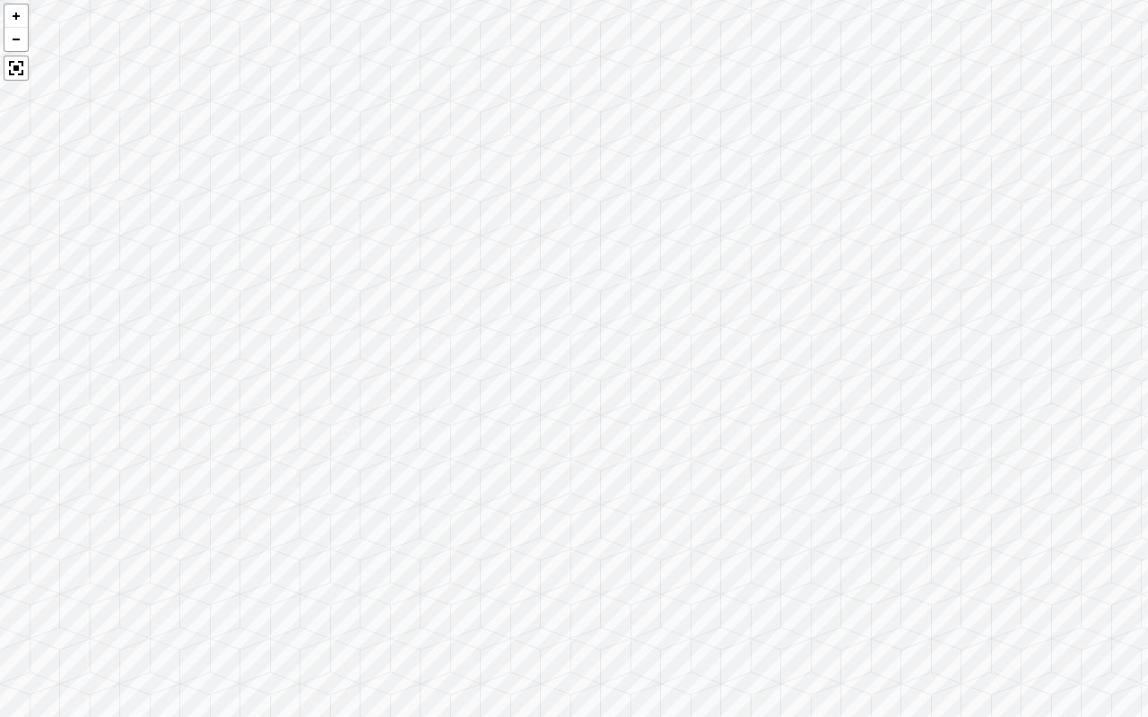
click at [0, 380] on div at bounding box center [574, 358] width 1148 height 717
drag, startPoint x: 674, startPoint y: 398, endPoint x: 11, endPoint y: 400, distance: 663.5
click at [11, 400] on div at bounding box center [574, 358] width 1148 height 717
drag, startPoint x: 375, startPoint y: 317, endPoint x: 0, endPoint y: 369, distance: 378.4
click at [0, 369] on div at bounding box center [574, 358] width 1148 height 717
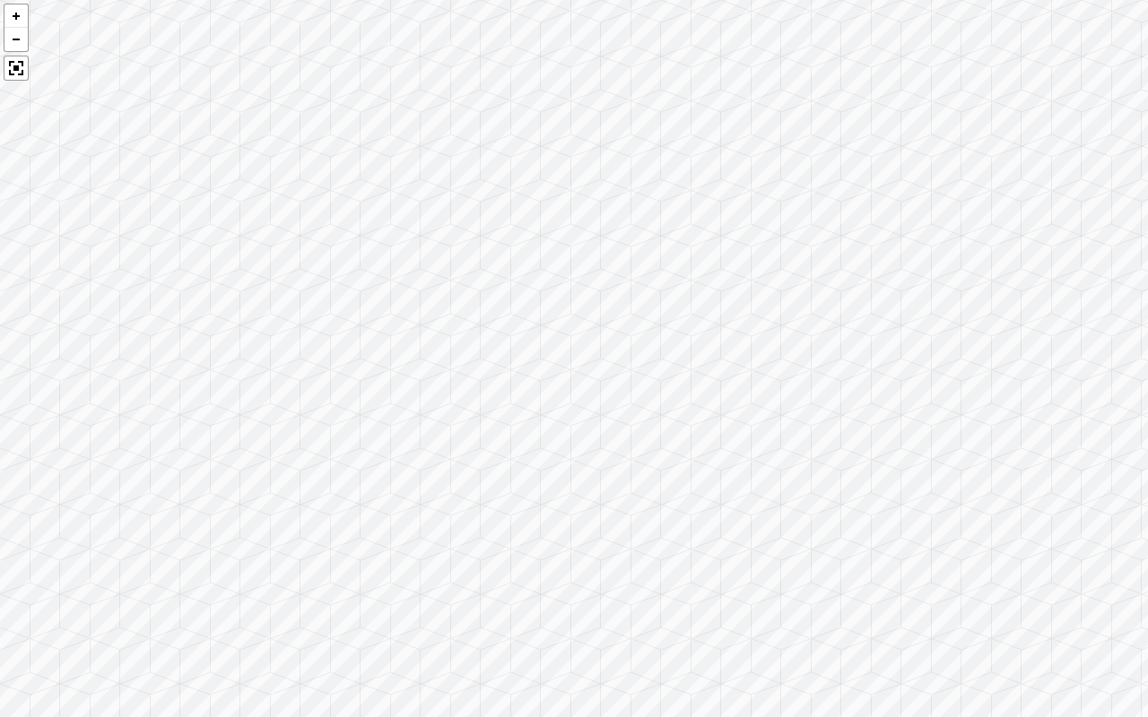
drag, startPoint x: 666, startPoint y: 365, endPoint x: 0, endPoint y: 307, distance: 668.7
click at [0, 307] on div at bounding box center [574, 358] width 1148 height 717
drag, startPoint x: 748, startPoint y: 335, endPoint x: 98, endPoint y: 341, distance: 650.1
click at [98, 341] on div at bounding box center [574, 358] width 1148 height 717
drag, startPoint x: 545, startPoint y: 337, endPoint x: 100, endPoint y: 339, distance: 444.7
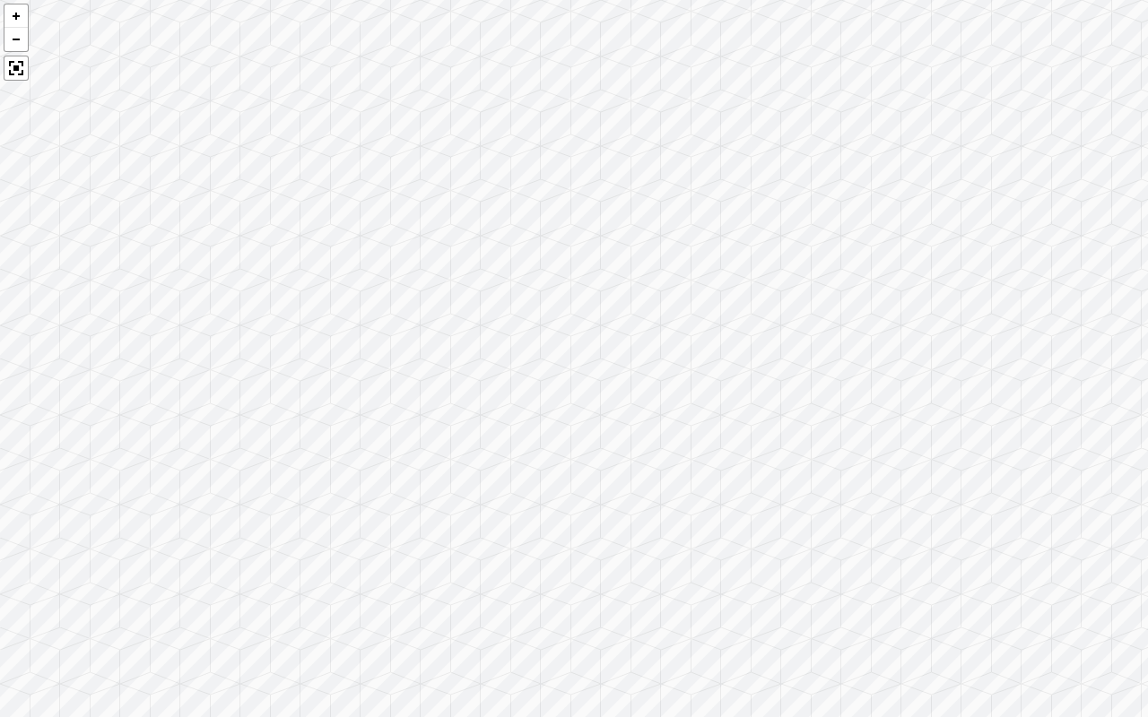
click at [100, 339] on div at bounding box center [574, 358] width 1148 height 717
drag, startPoint x: 845, startPoint y: 377, endPoint x: 122, endPoint y: 330, distance: 724.2
click at [122, 330] on div at bounding box center [574, 358] width 1148 height 717
drag, startPoint x: 768, startPoint y: 349, endPoint x: 315, endPoint y: 379, distance: 453.8
click at [195, 406] on div at bounding box center [574, 358] width 1148 height 717
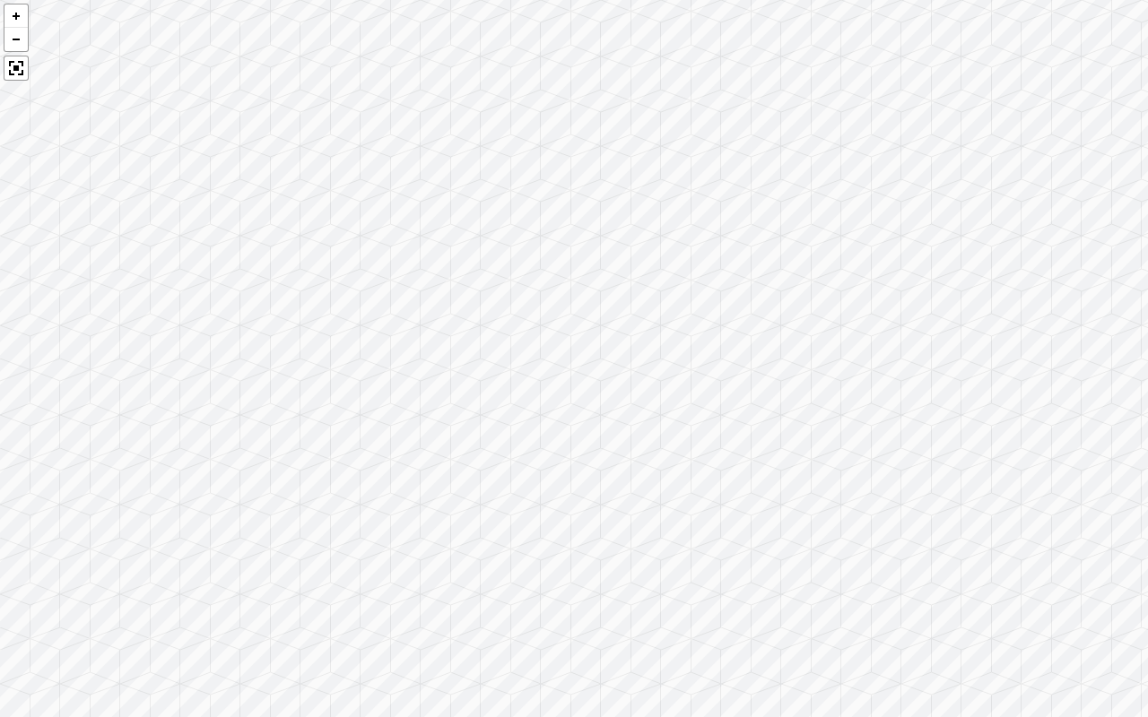
drag, startPoint x: 1036, startPoint y: 348, endPoint x: 178, endPoint y: 448, distance: 863.9
click at [178, 448] on div at bounding box center [574, 358] width 1148 height 717
drag, startPoint x: 637, startPoint y: 314, endPoint x: 63, endPoint y: 382, distance: 577.9
click at [45, 382] on div at bounding box center [574, 358] width 1148 height 717
click at [3, 343] on div at bounding box center [574, 358] width 1148 height 717
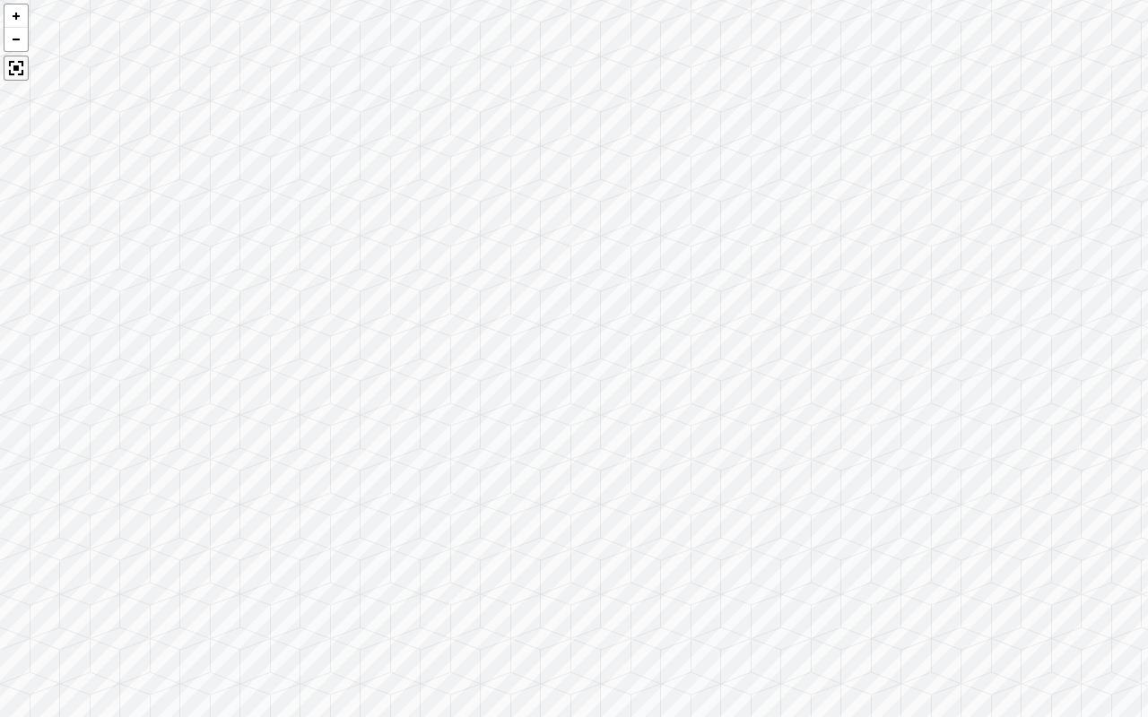
click at [16, 64] on div at bounding box center [16, 68] width 25 height 25
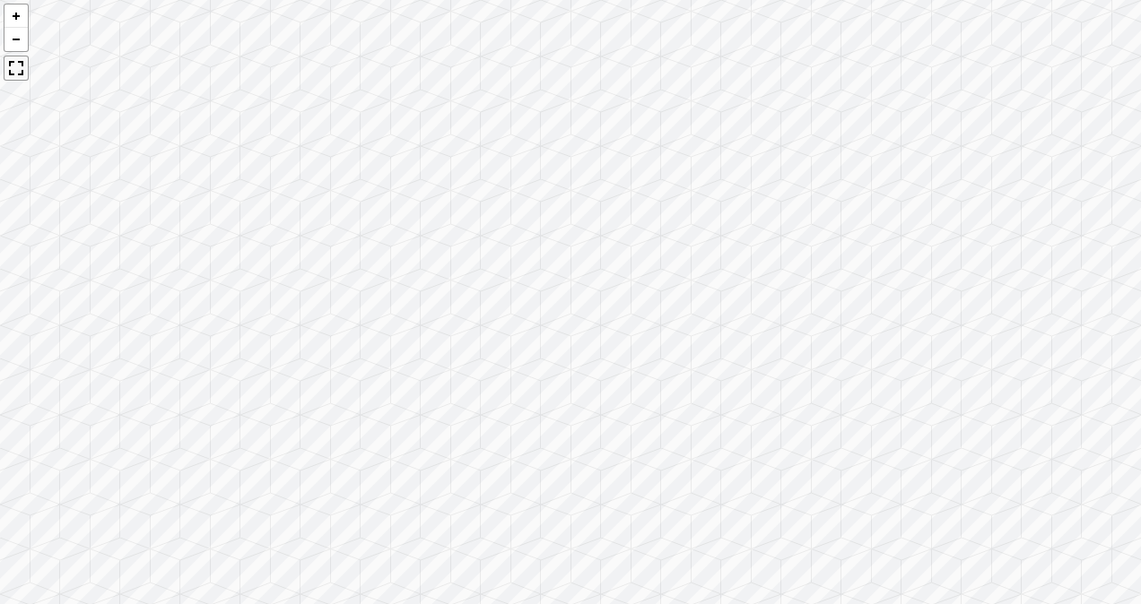
scroll to position [1329, 0]
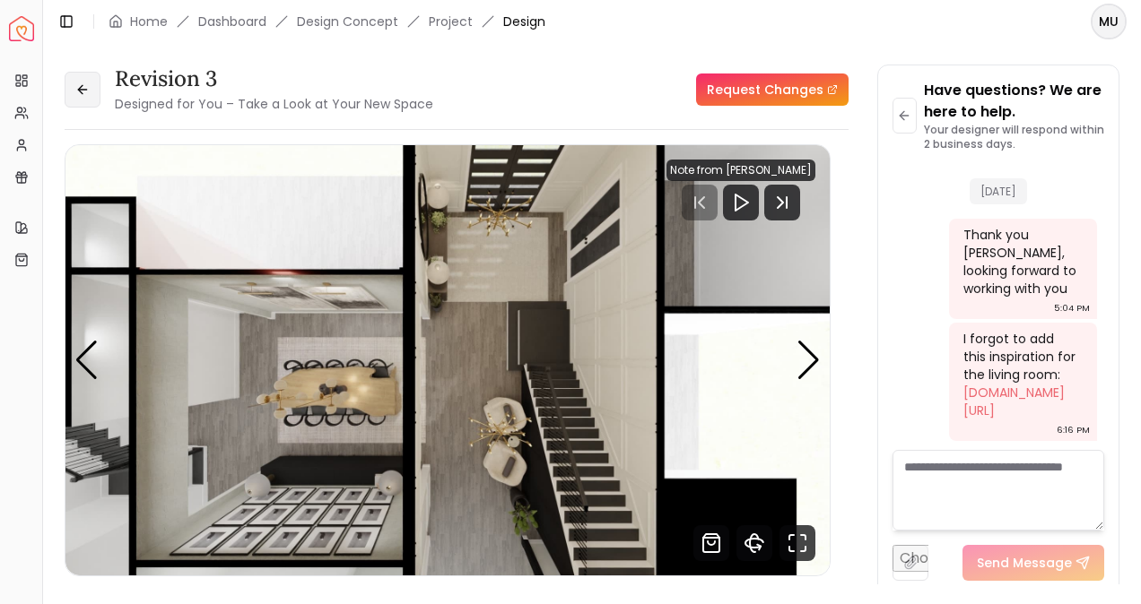
click at [84, 93] on icon at bounding box center [82, 89] width 14 height 14
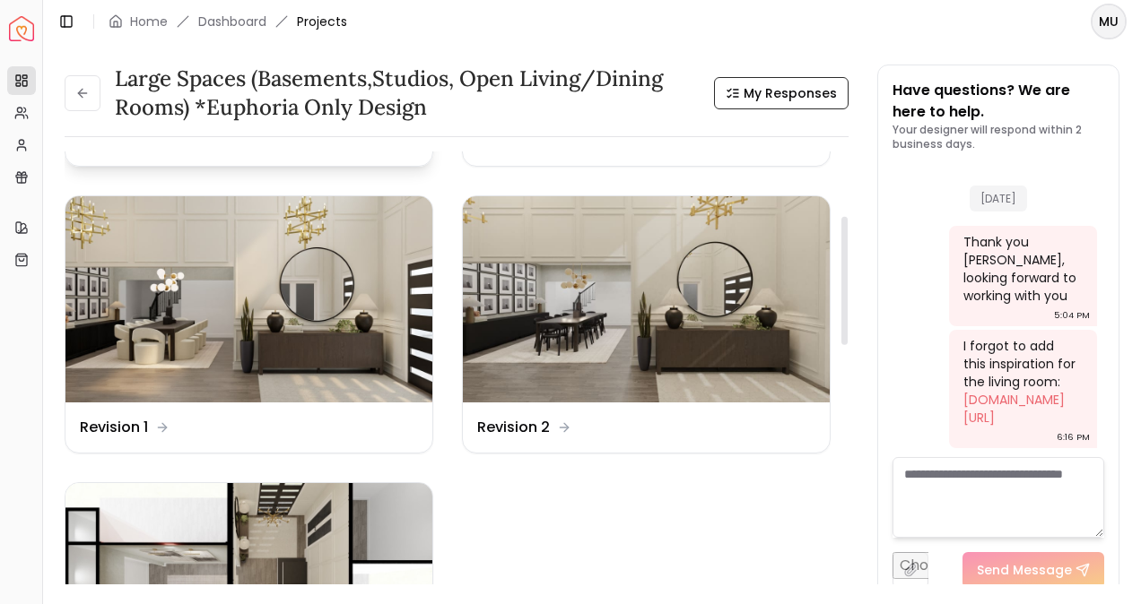
scroll to position [204, 0]
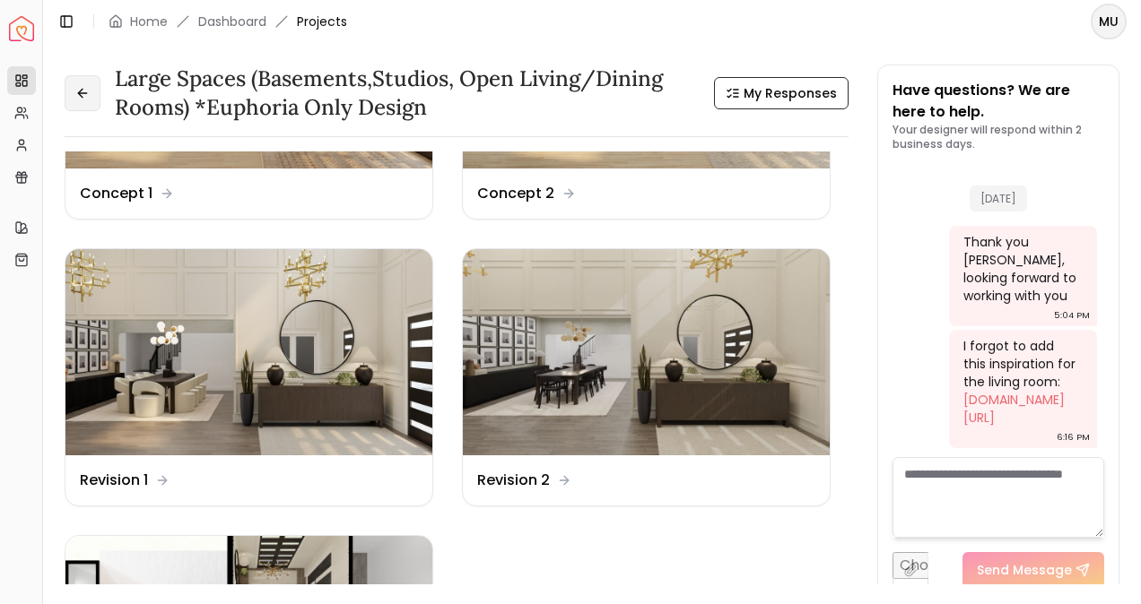
click at [82, 97] on icon at bounding box center [82, 93] width 14 height 14
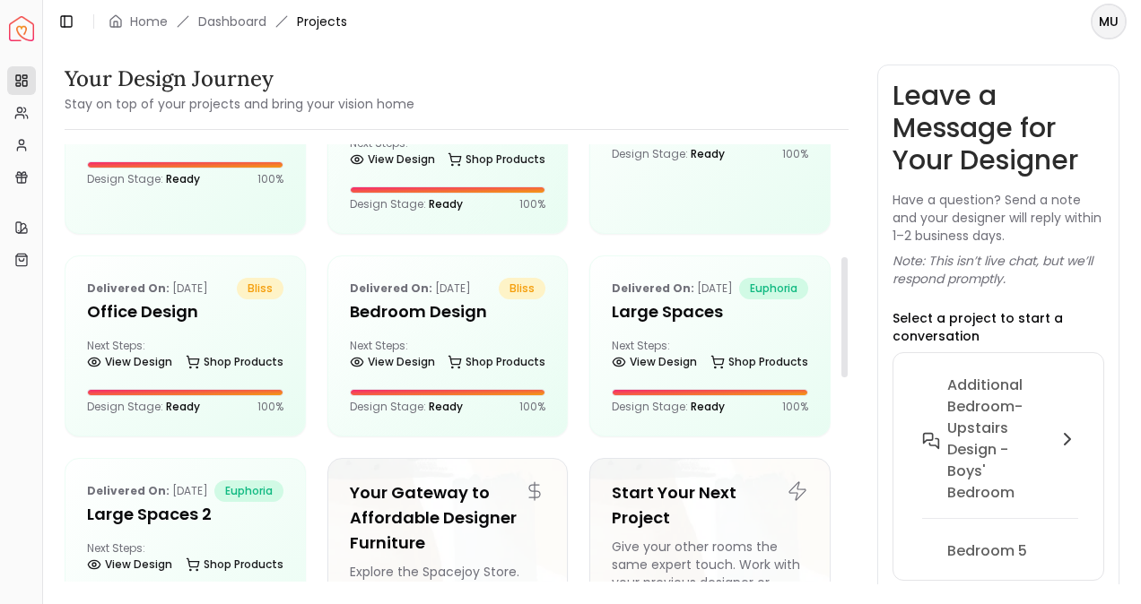
scroll to position [411, 0]
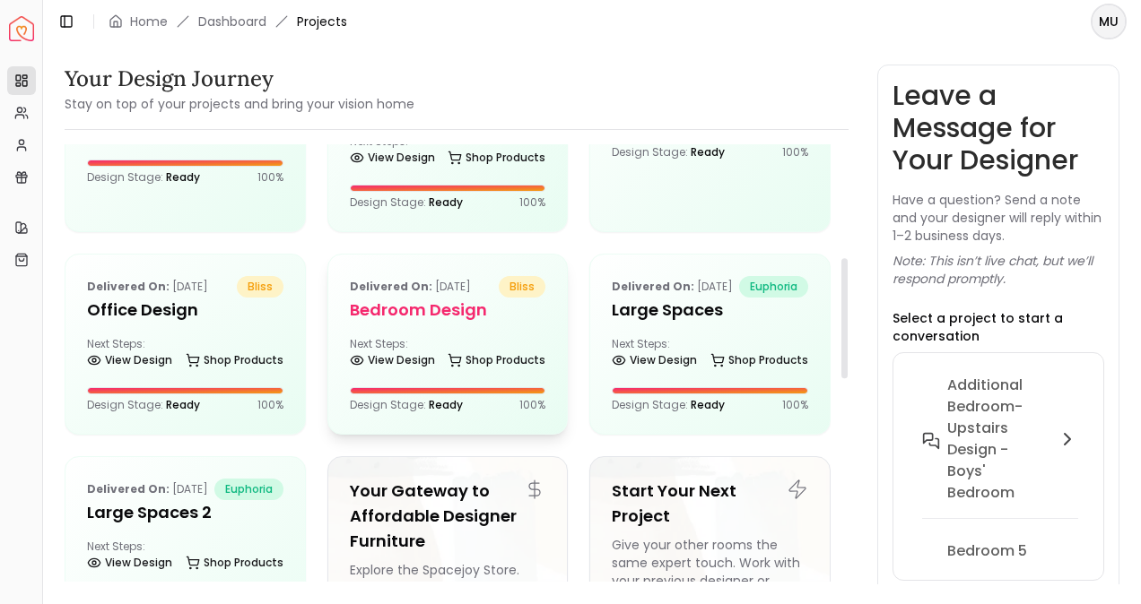
click at [426, 323] on h5 "Bedroom Design" at bounding box center [448, 310] width 196 height 25
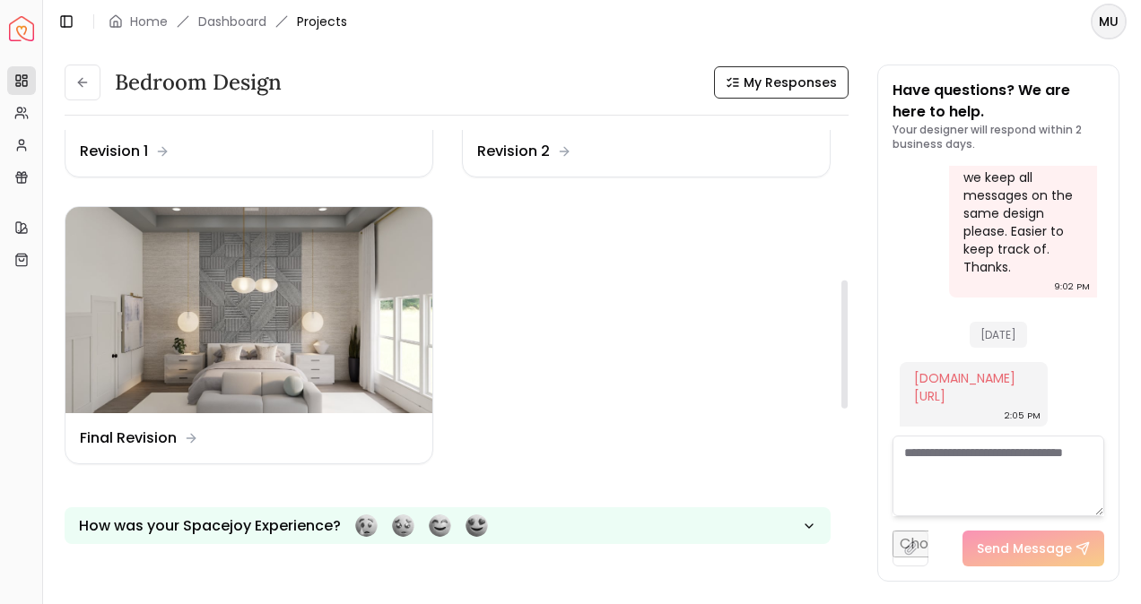
scroll to position [514, 0]
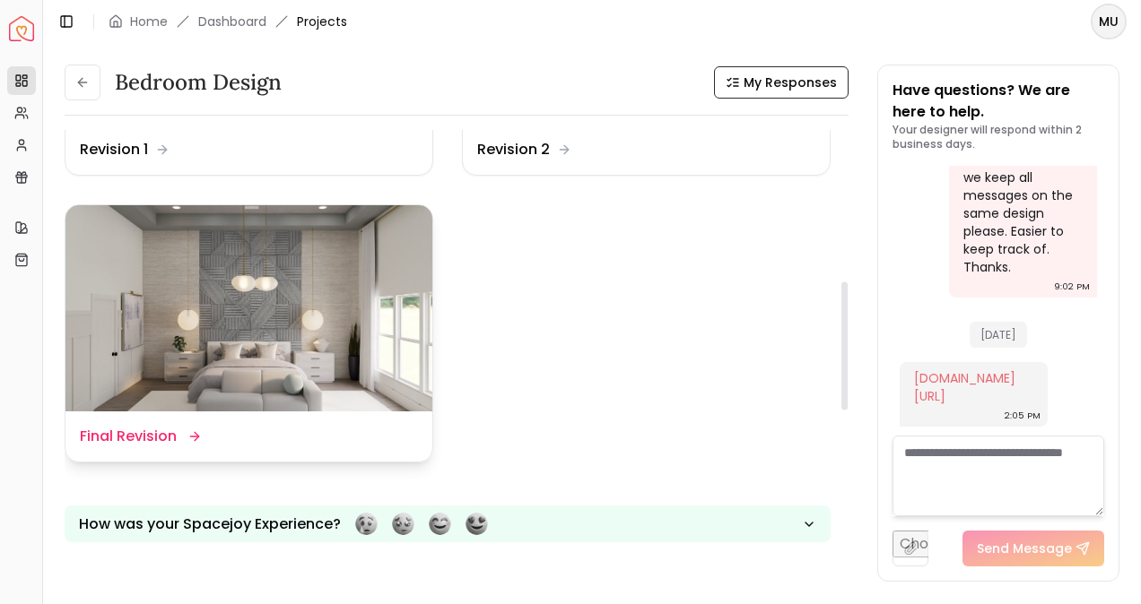
click at [247, 355] on img at bounding box center [248, 308] width 367 height 206
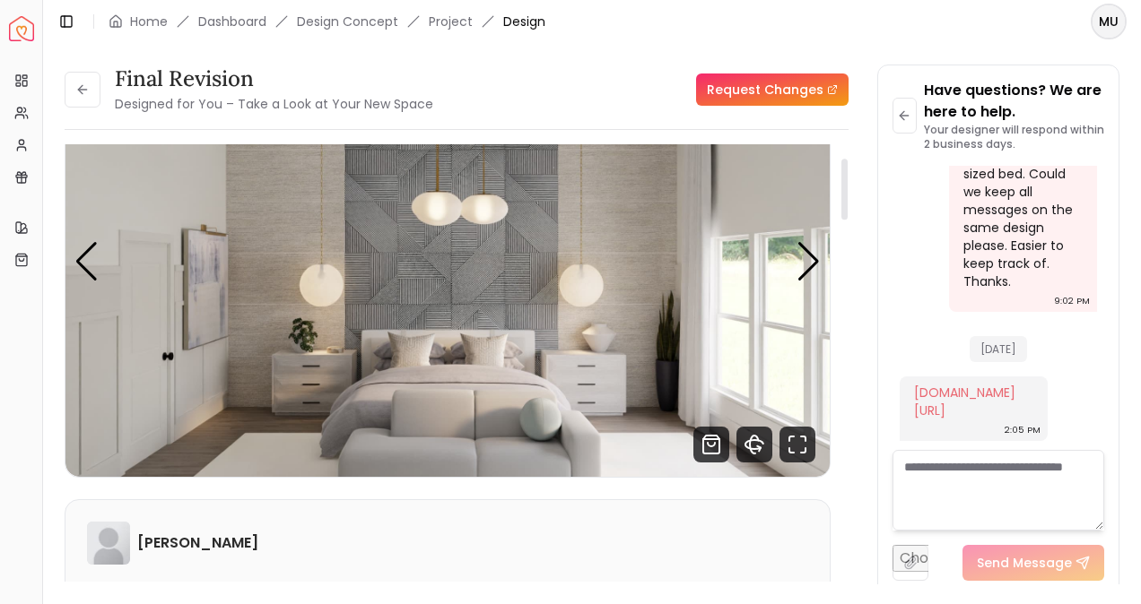
scroll to position [98, 0]
click at [800, 443] on icon "Fullscreen" at bounding box center [797, 446] width 36 height 36
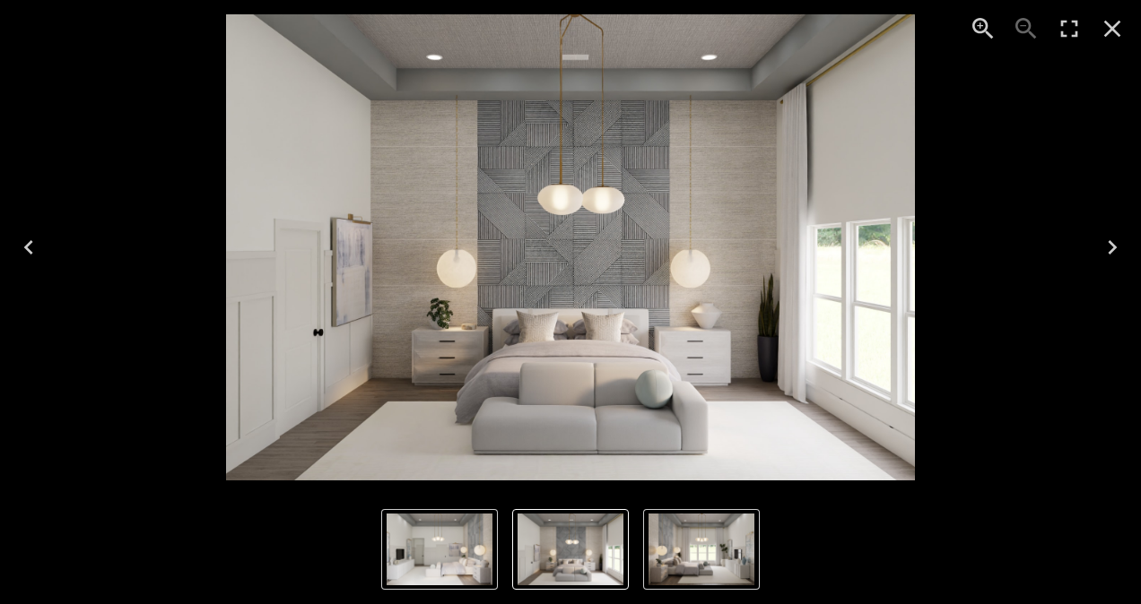
click at [1121, 249] on icon "Next" at bounding box center [1111, 247] width 29 height 29
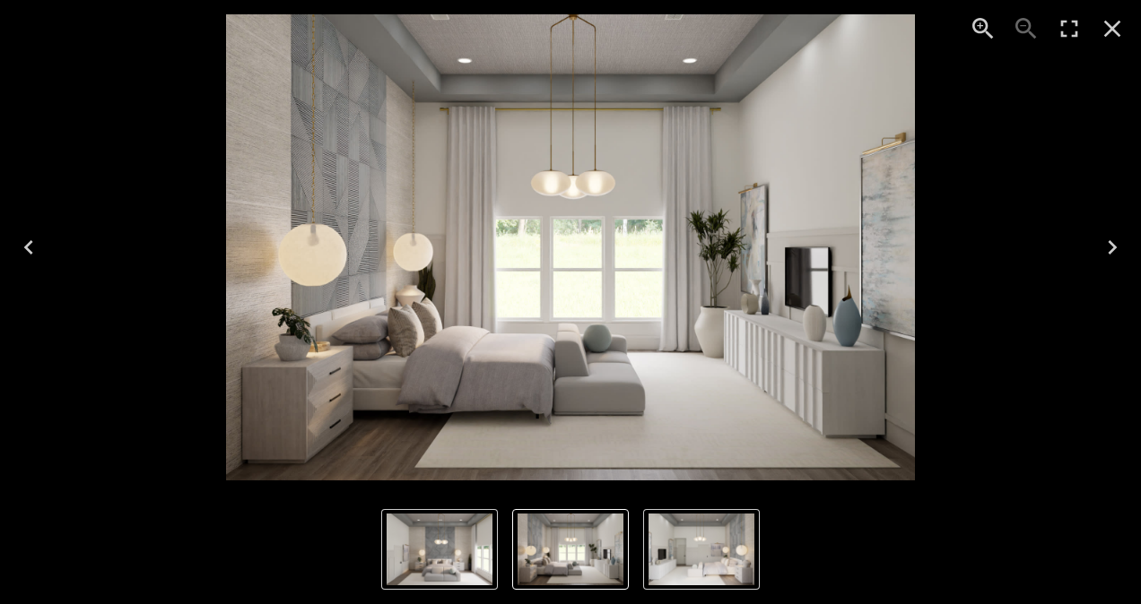
click at [1115, 28] on icon "Close" at bounding box center [1111, 28] width 29 height 29
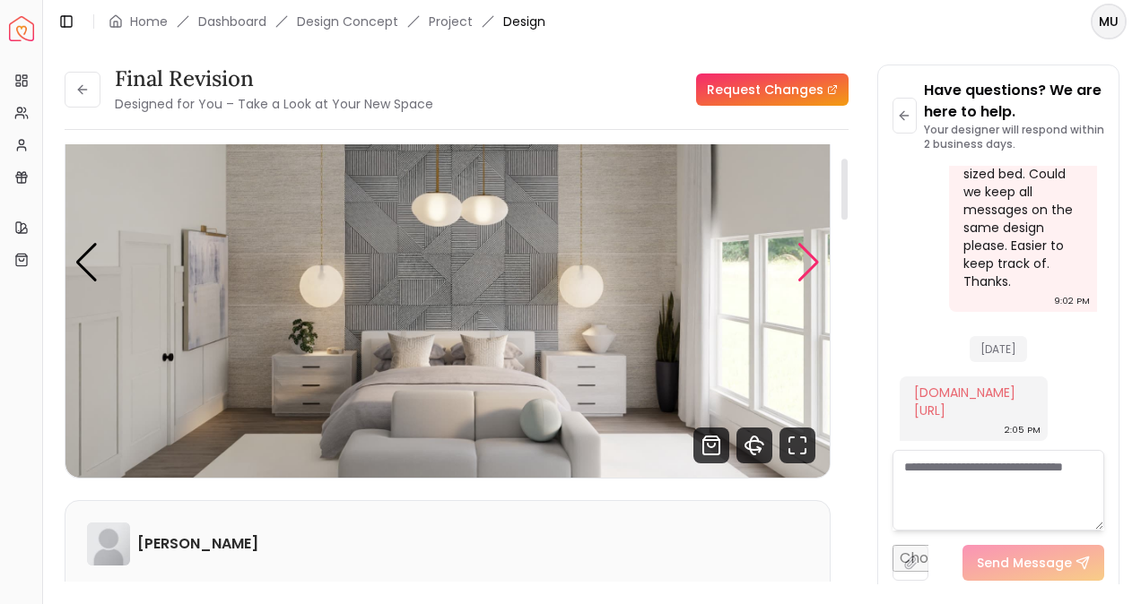
click at [816, 257] on div "Next slide" at bounding box center [808, 262] width 24 height 39
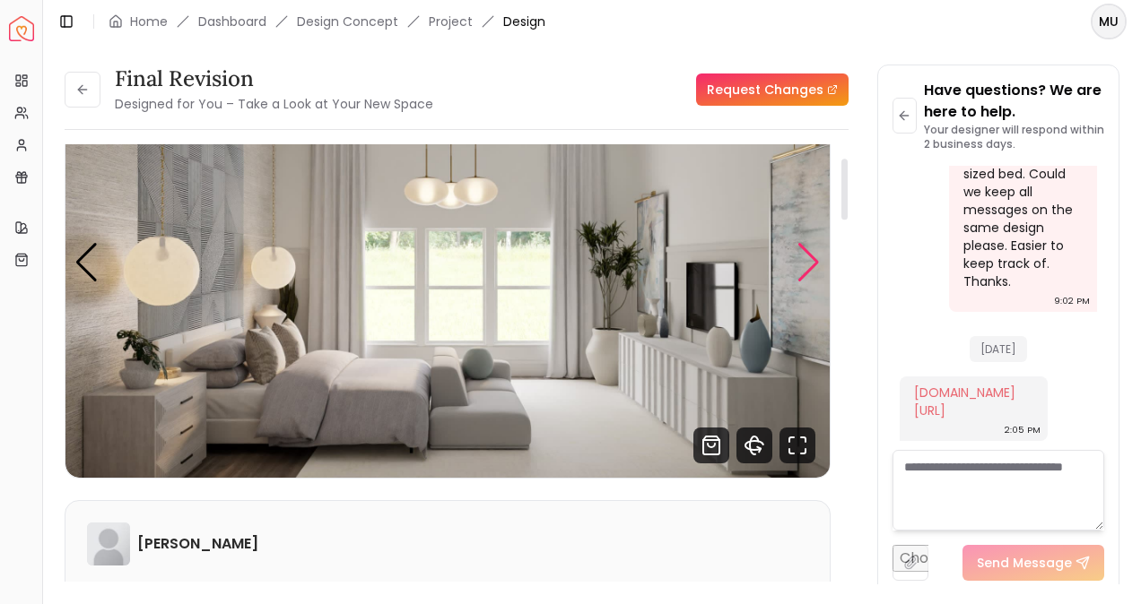
click at [816, 259] on div "Next slide" at bounding box center [808, 262] width 24 height 39
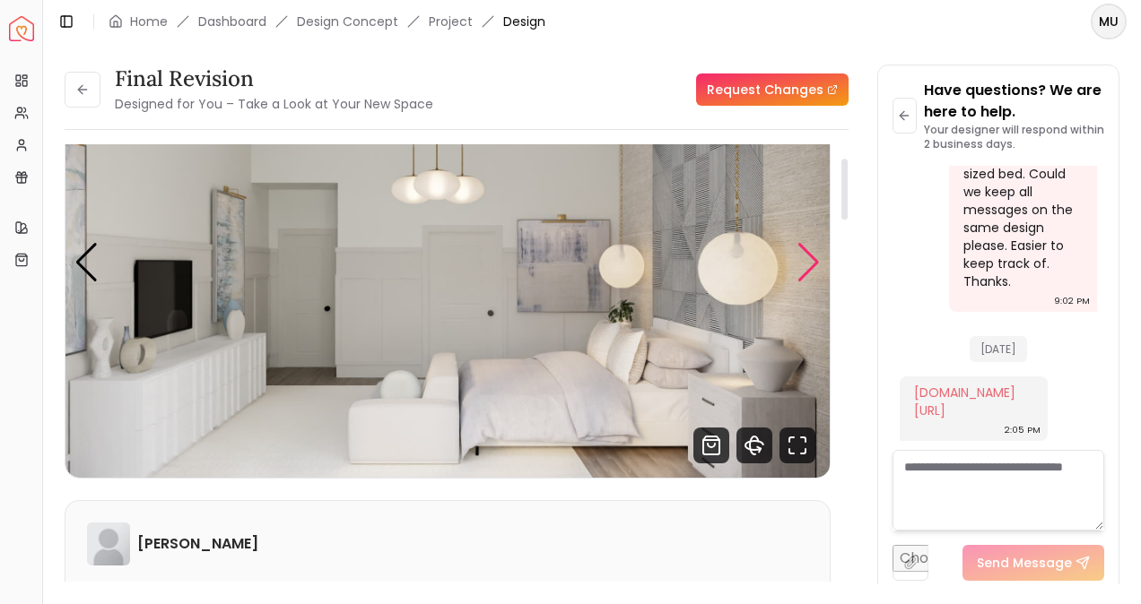
click at [816, 259] on div "Next slide" at bounding box center [808, 262] width 24 height 39
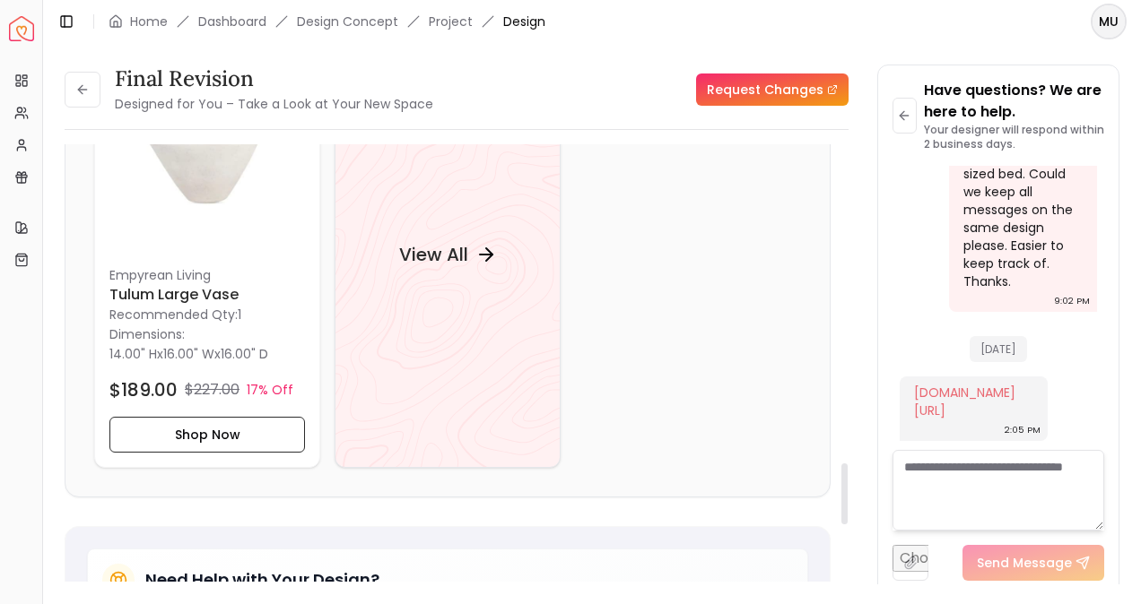
scroll to position [2295, 0]
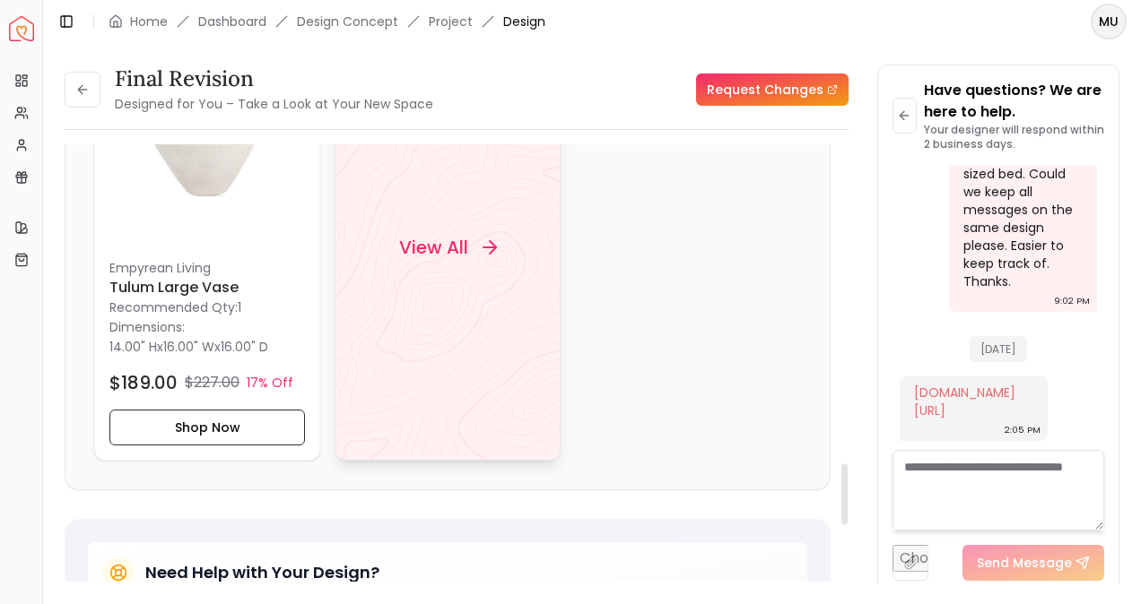
click at [477, 248] on div "View All" at bounding box center [447, 248] width 141 height 54
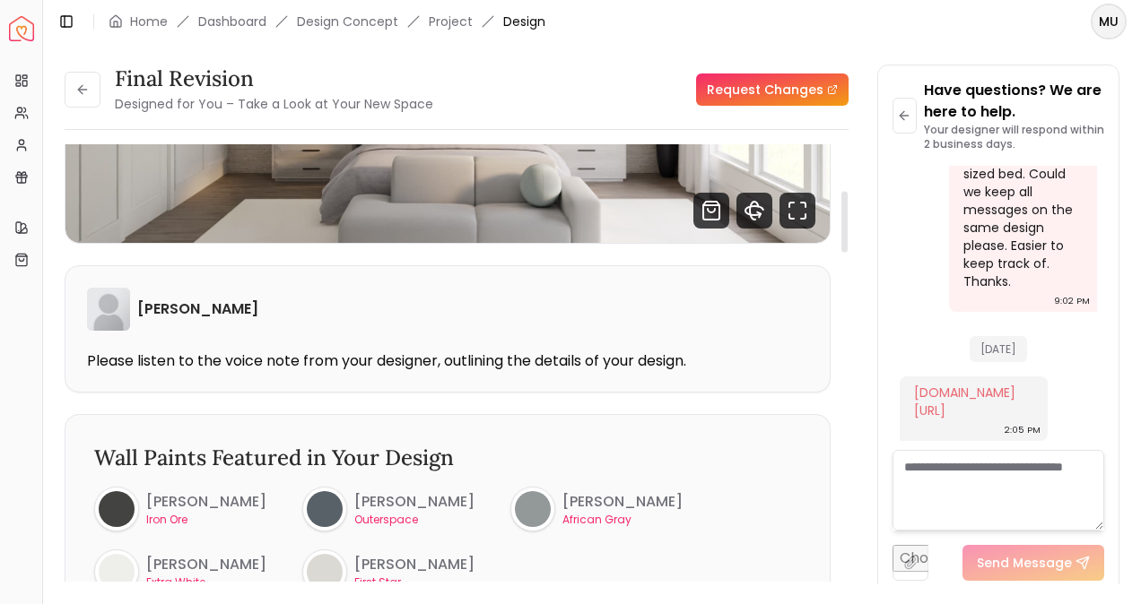
scroll to position [0, 0]
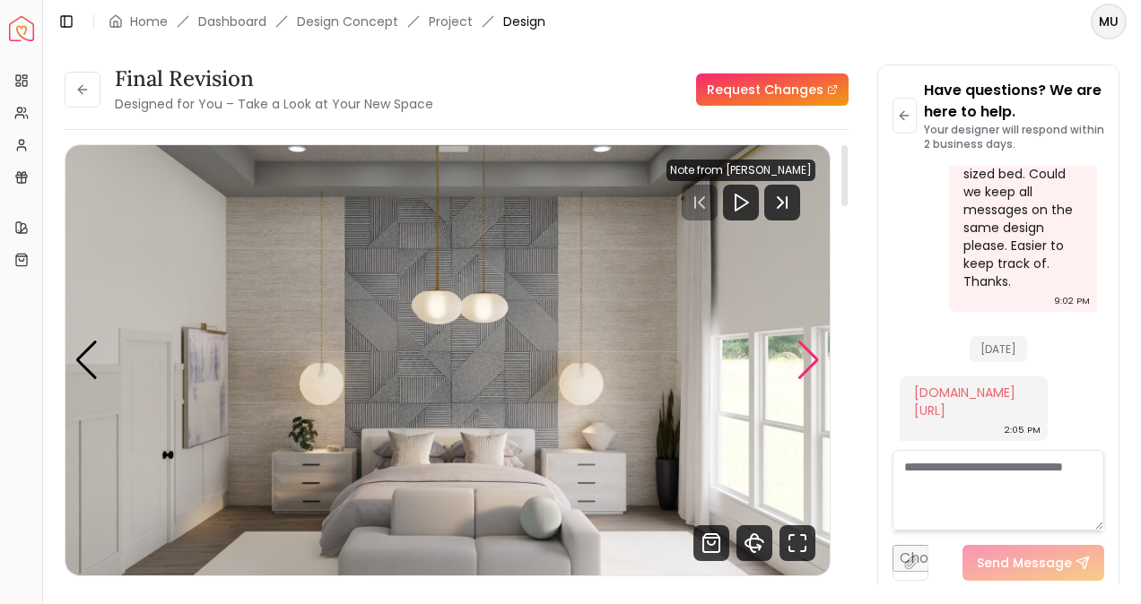
click at [809, 350] on div "Next slide" at bounding box center [808, 360] width 24 height 39
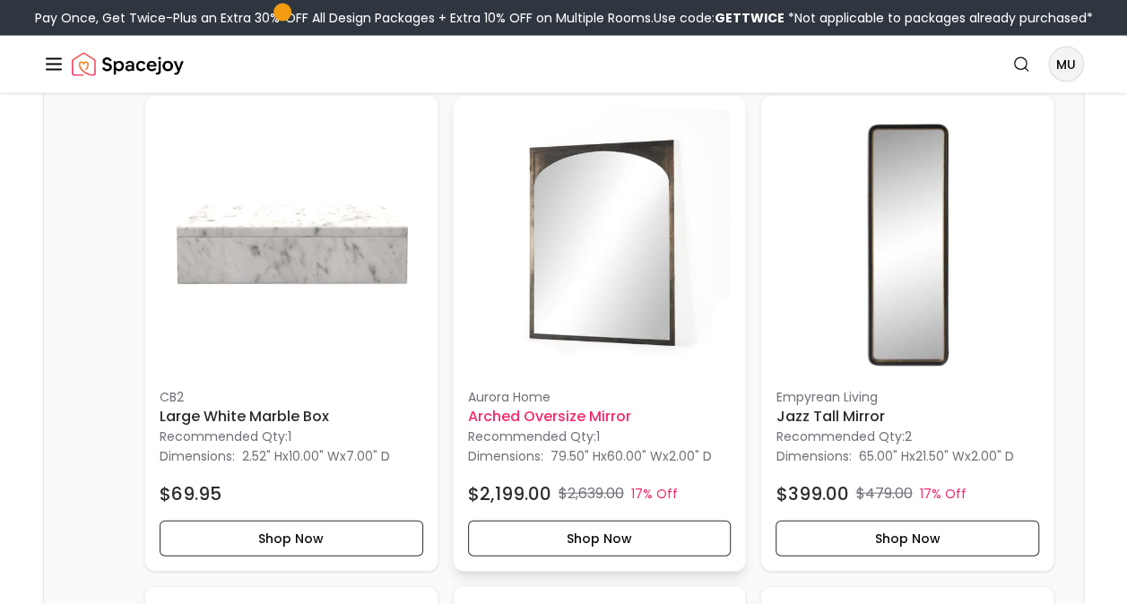
scroll to position [1949, 0]
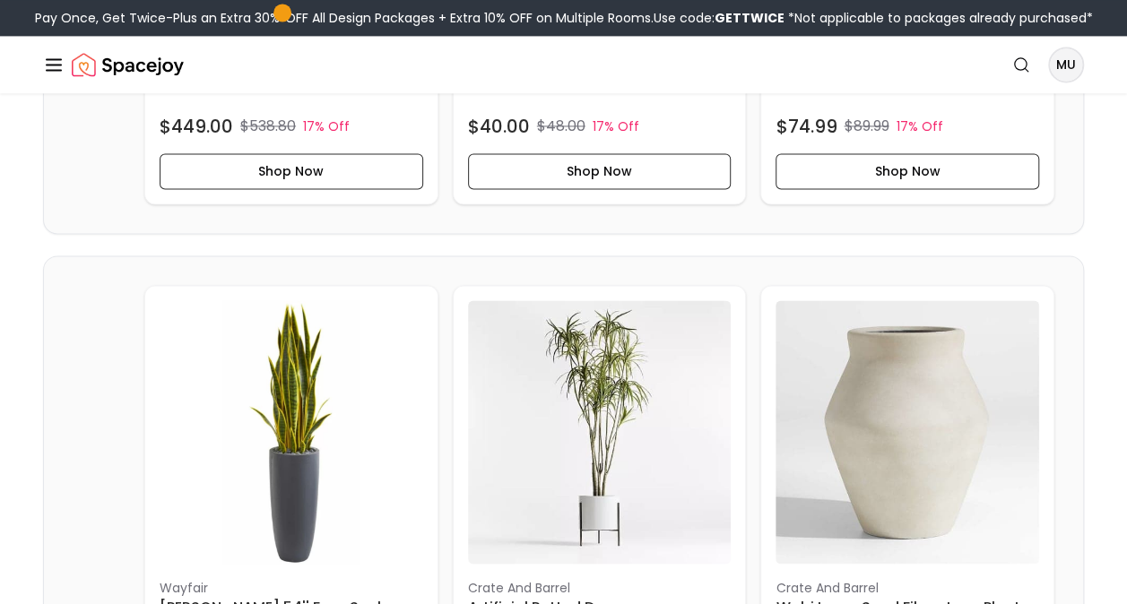
scroll to position [1330, 0]
